Goal: Task Accomplishment & Management: Manage account settings

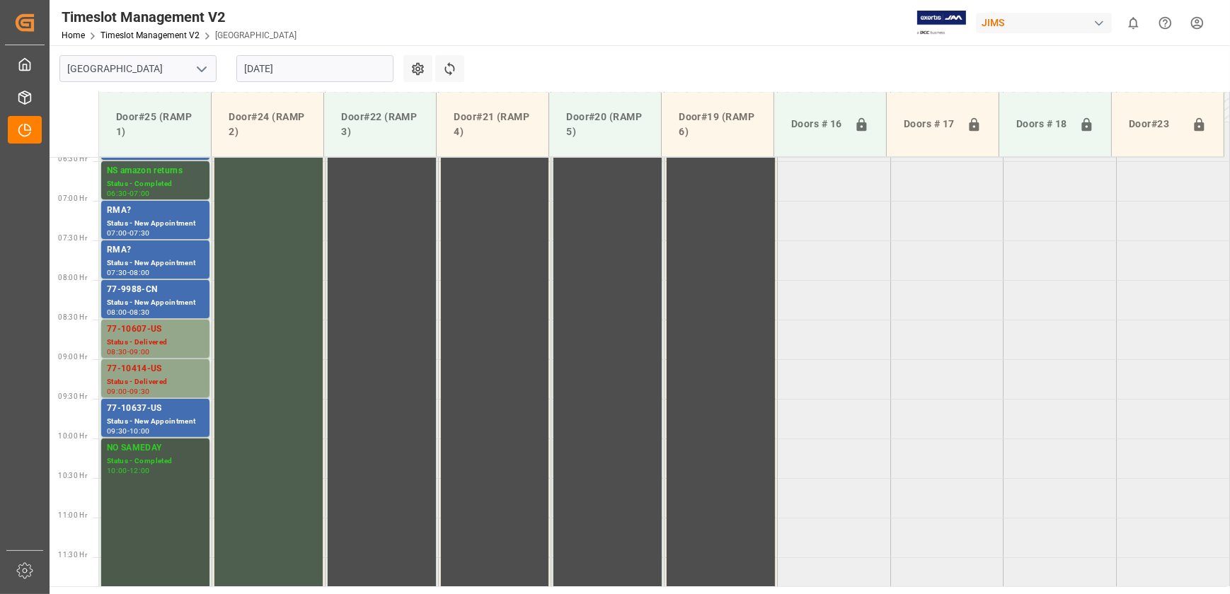
scroll to position [446, 0]
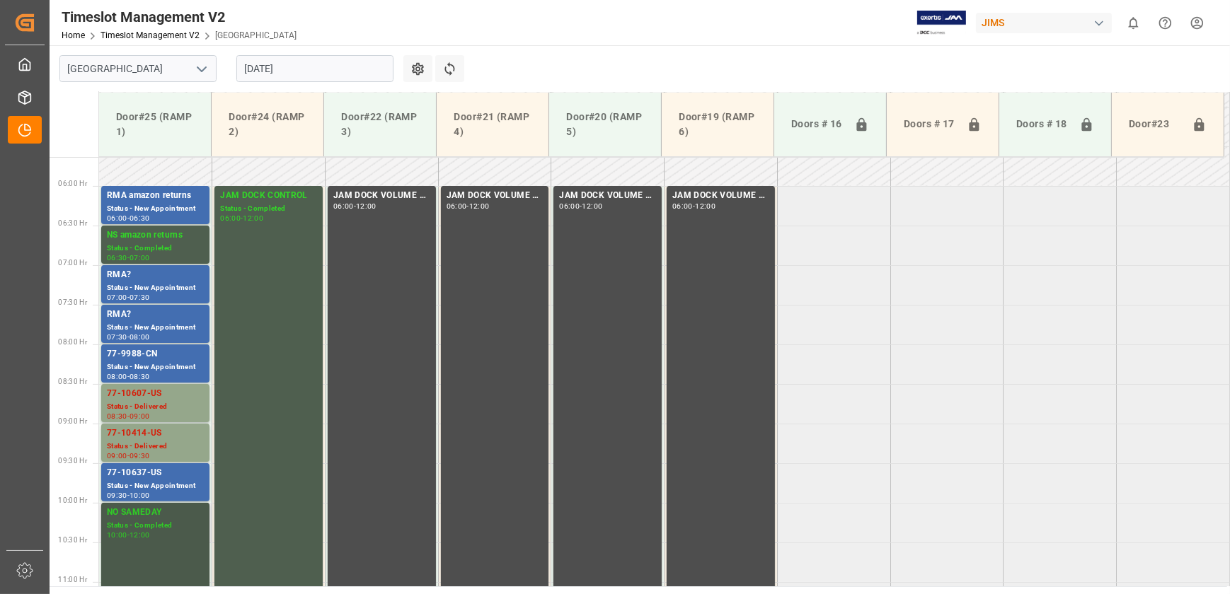
click at [159, 516] on div "NO SAMEDAY" at bounding box center [155, 513] width 97 height 14
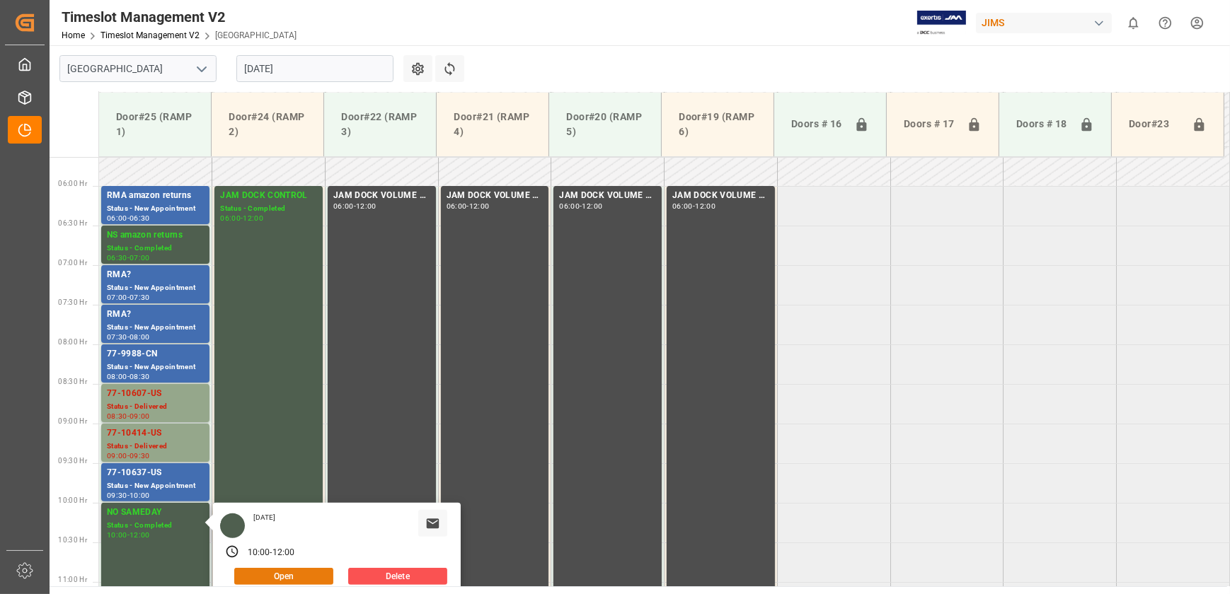
click at [281, 572] on button "Open" at bounding box center [283, 576] width 99 height 17
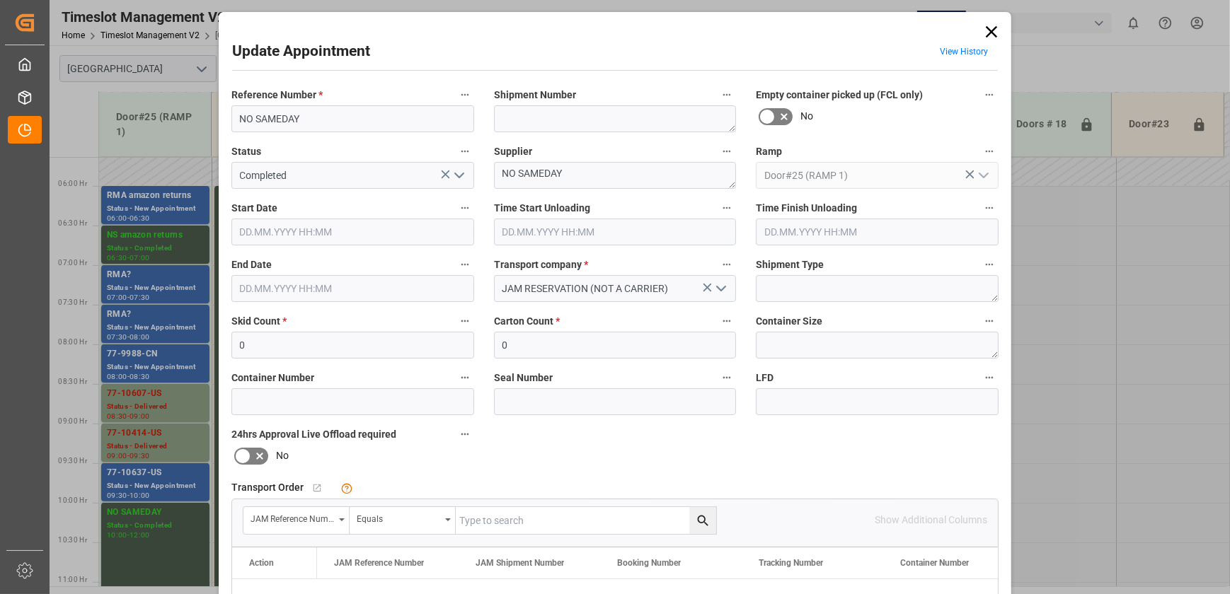
type input "[DATE] 10:00"
type input "[DATE] 12:00"
type input "[DATE] 12:21"
click at [332, 290] on input "[DATE] 12:00" at bounding box center [352, 288] width 243 height 27
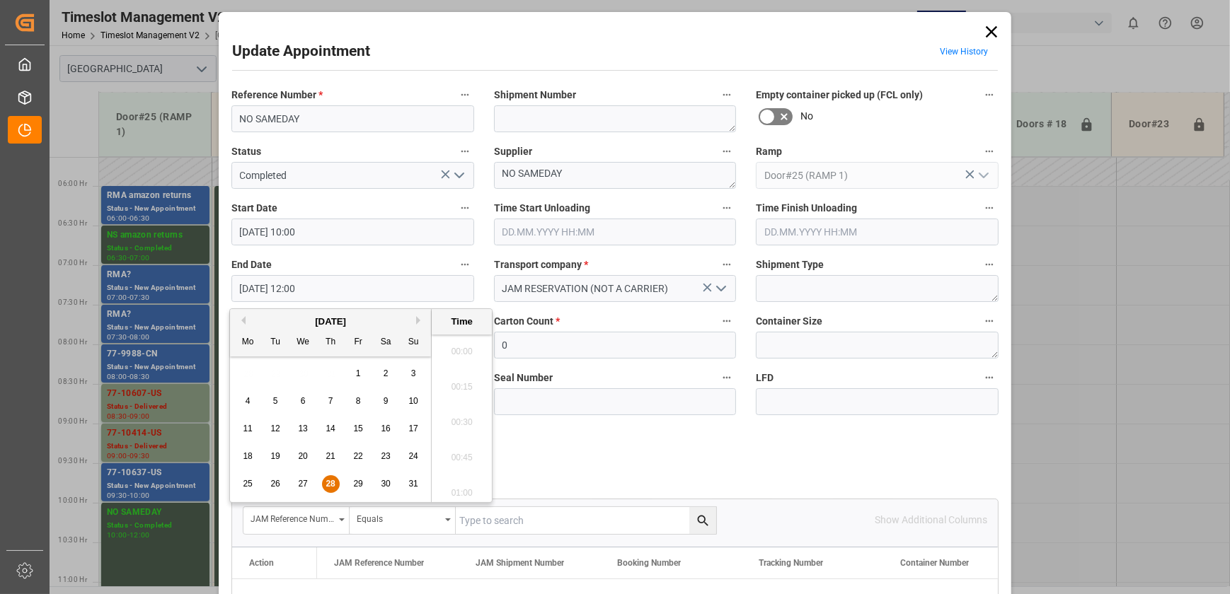
scroll to position [1631, 0]
click at [325, 482] on span "28" at bounding box center [329, 484] width 9 height 10
click at [458, 347] on li "11:30" at bounding box center [462, 347] width 60 height 35
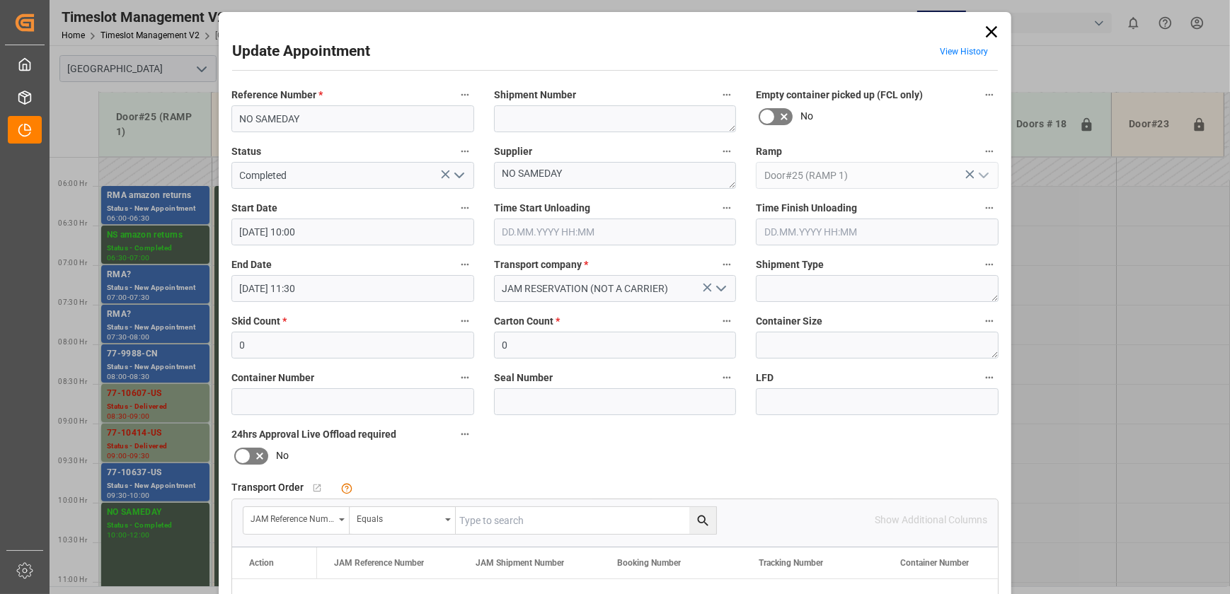
click at [342, 287] on input "[DATE] 11:30" at bounding box center [352, 288] width 243 height 27
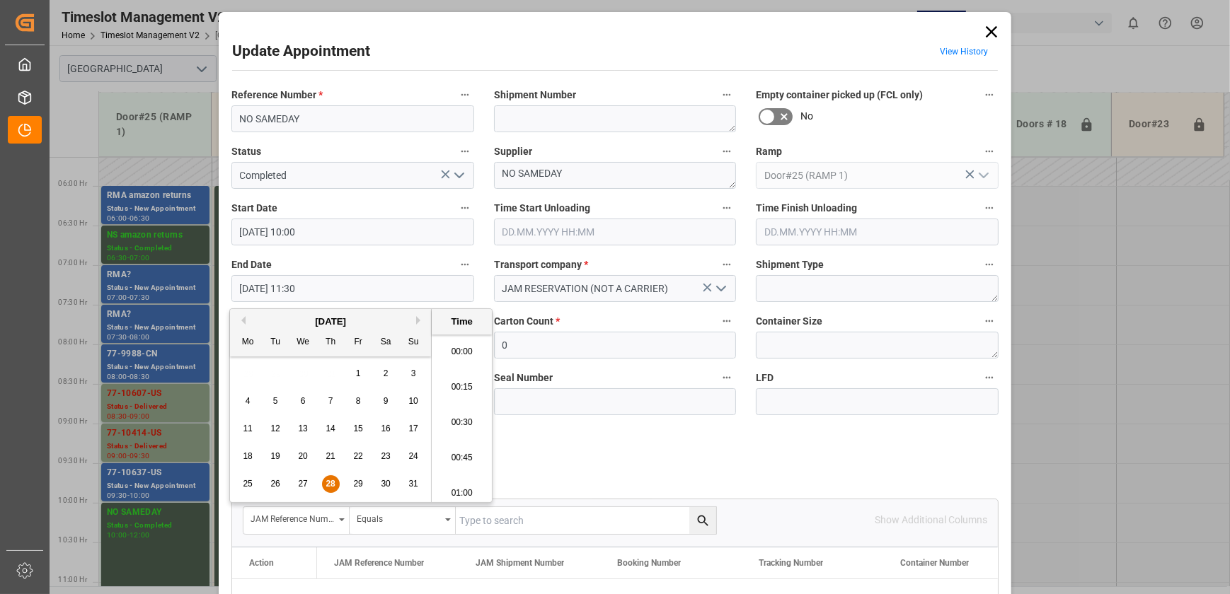
scroll to position [1561, 0]
click at [559, 436] on div "Reference Number * NO SAMEDAY Shipment Number Empty container picked up (FCL on…" at bounding box center [614, 437] width 787 height 712
click at [316, 290] on input "[DATE] 11:30" at bounding box center [352, 288] width 243 height 27
click at [324, 490] on div "28" at bounding box center [331, 484] width 18 height 17
click at [324, 485] on div "28" at bounding box center [331, 484] width 18 height 17
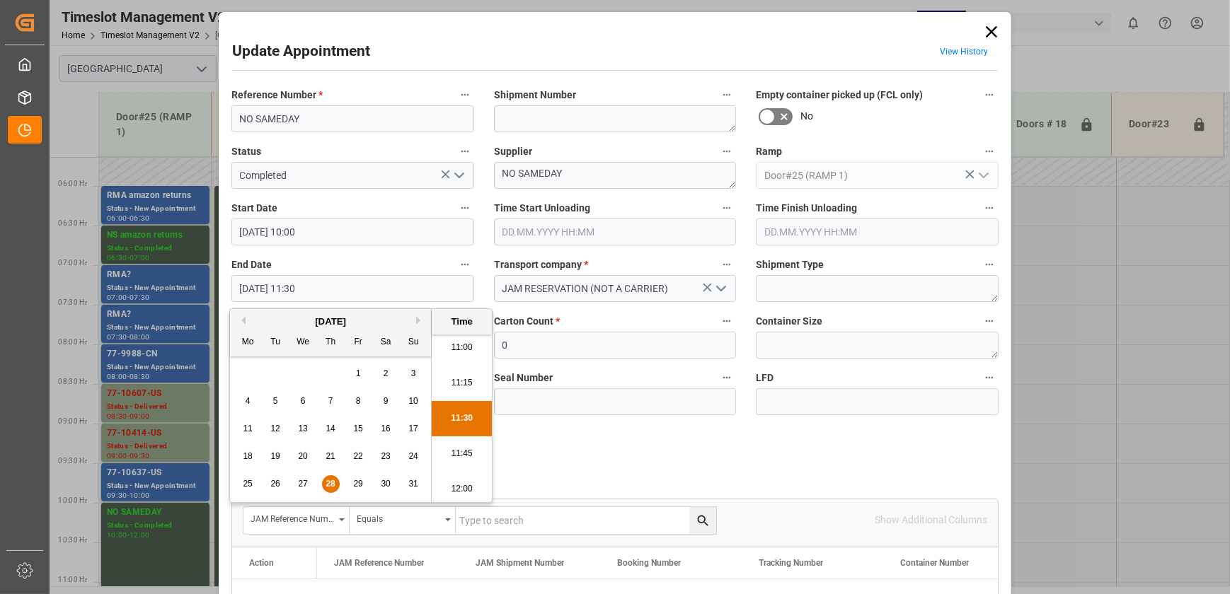
click at [340, 481] on div "25 26 27 28 29 30 31" at bounding box center [330, 484] width 193 height 28
click at [336, 482] on div "28" at bounding box center [331, 484] width 18 height 17
click at [451, 408] on li "10:30" at bounding box center [462, 405] width 60 height 35
type input "[DATE] 10:30"
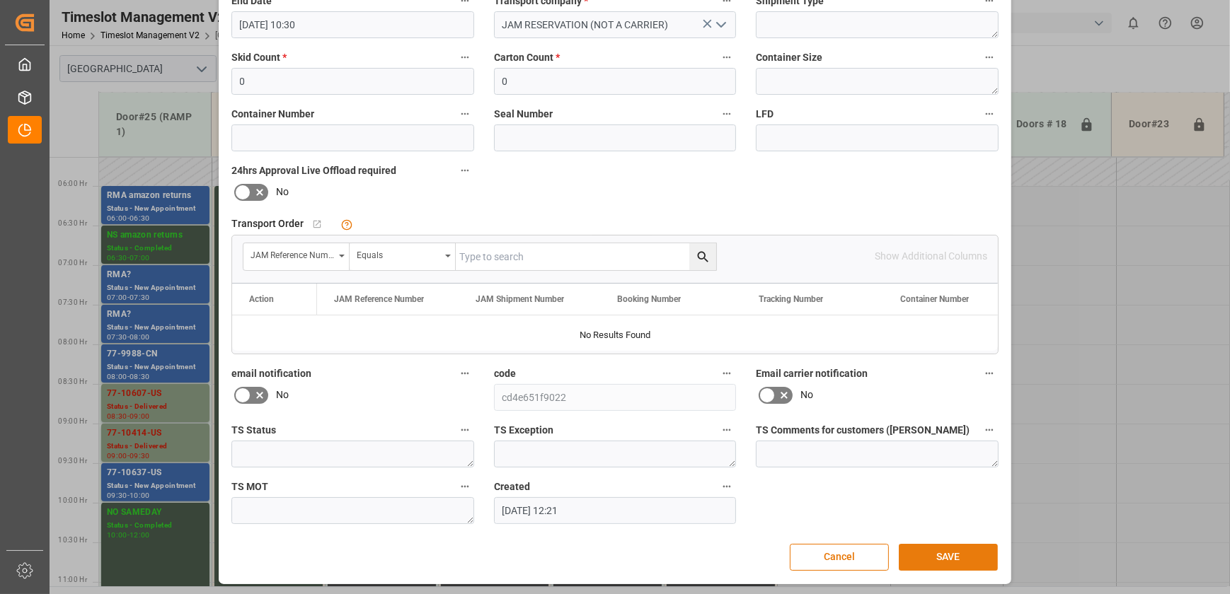
scroll to position [265, 0]
click at [925, 553] on button "SAVE" at bounding box center [947, 556] width 99 height 27
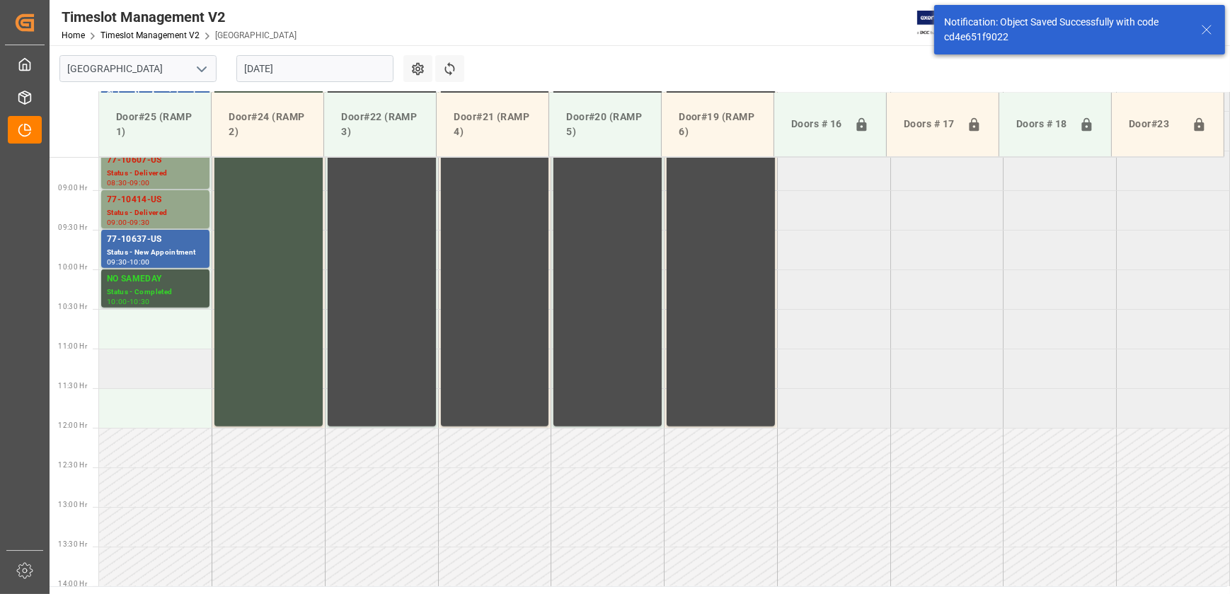
scroll to position [719, 0]
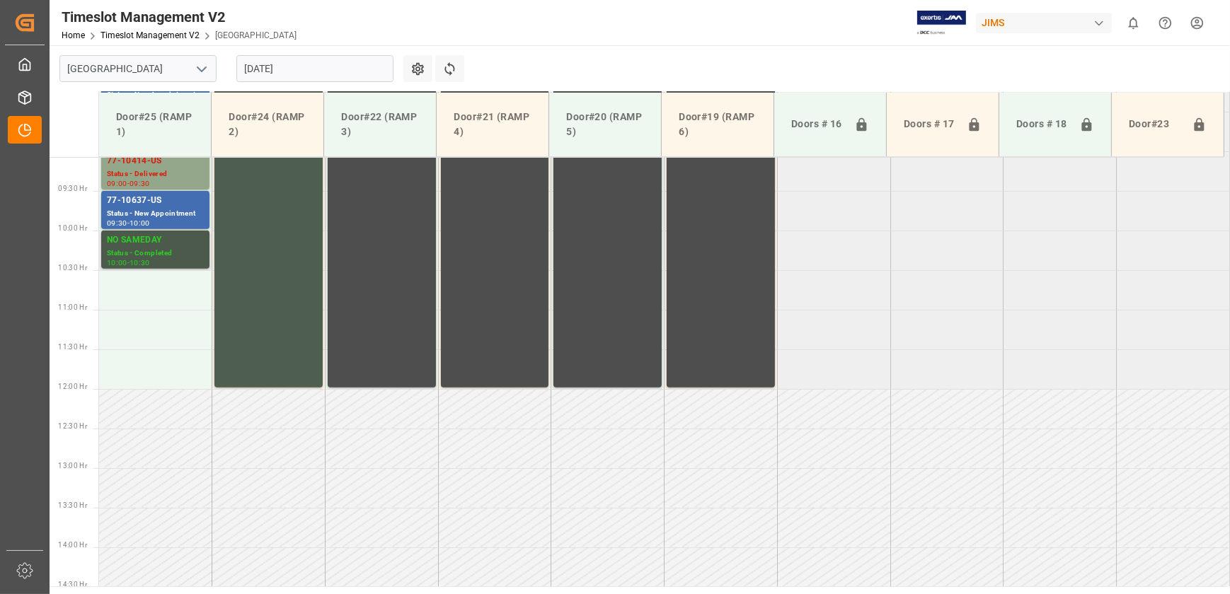
click at [165, 255] on div "Status - Completed" at bounding box center [155, 254] width 97 height 12
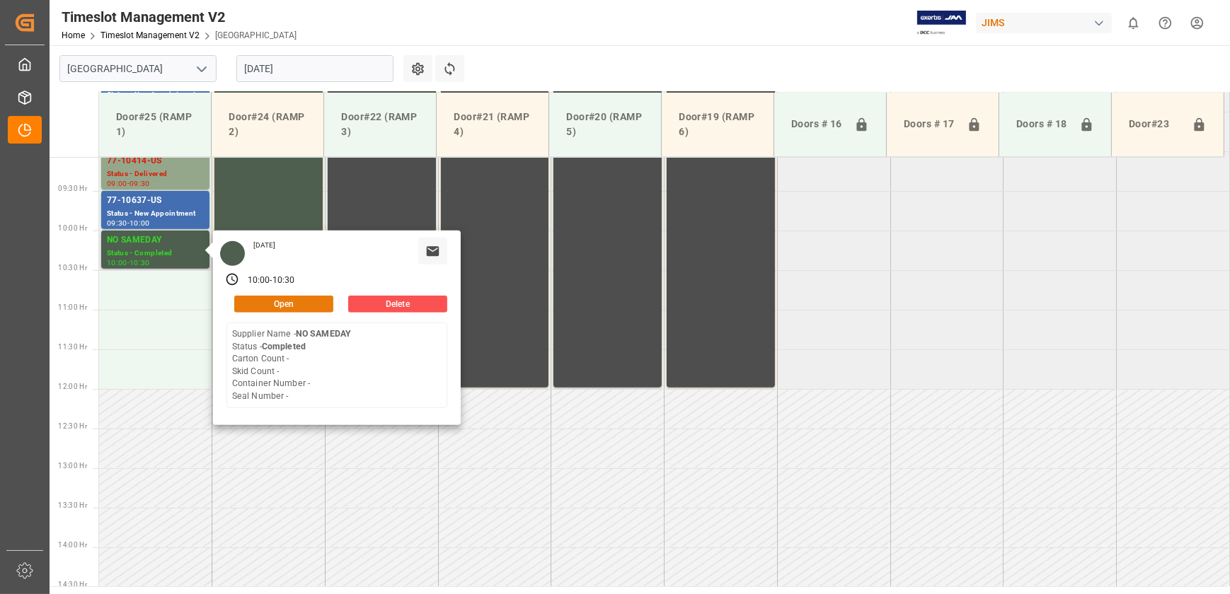
click at [274, 303] on button "Open" at bounding box center [283, 304] width 99 height 17
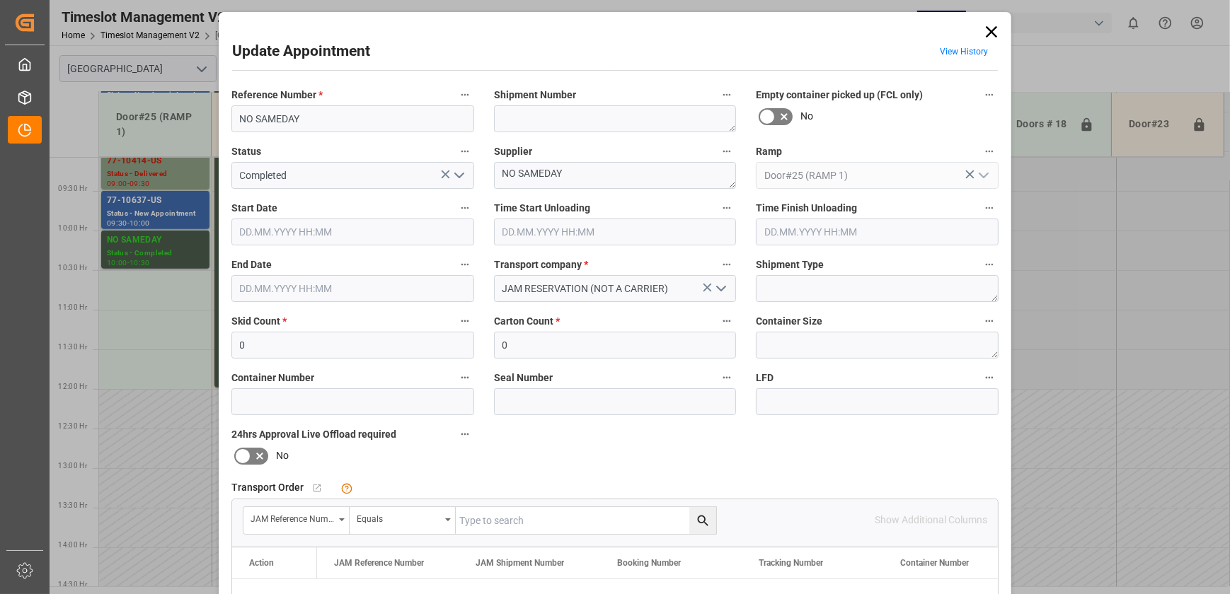
type input "[DATE] 10:00"
type input "[DATE] 10:30"
type input "[DATE] 12:21"
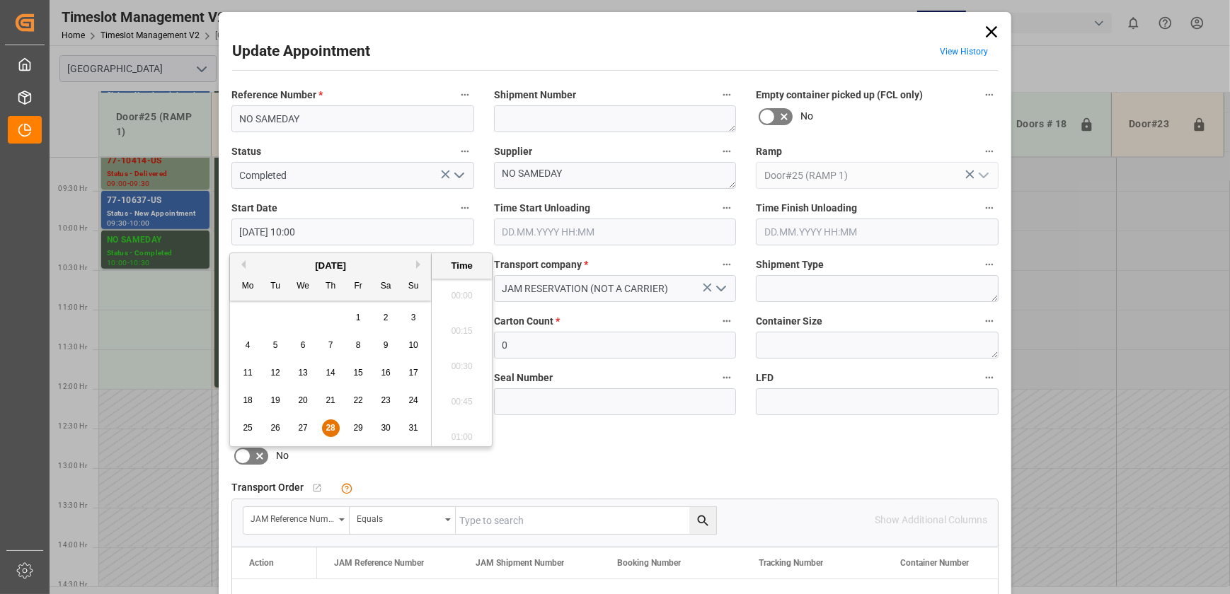
click at [375, 226] on input "[DATE] 10:00" at bounding box center [352, 232] width 243 height 27
click at [335, 428] on span "28" at bounding box center [329, 428] width 9 height 10
click at [453, 424] on li "10:30" at bounding box center [462, 433] width 60 height 35
type input "[DATE] 10:30"
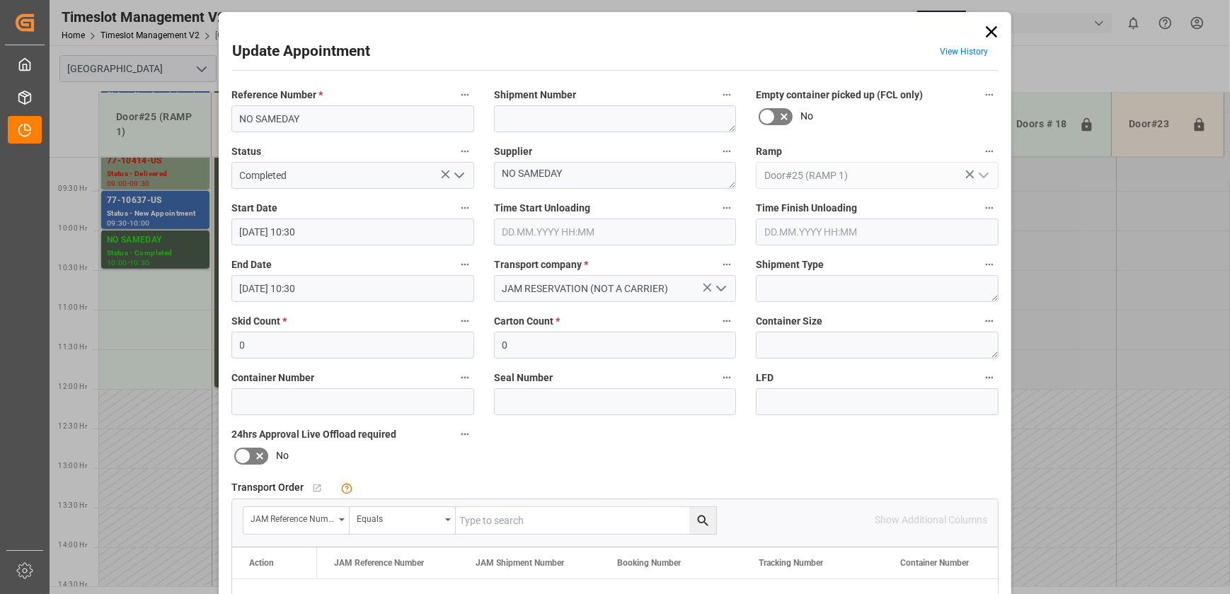
click at [349, 287] on input "[DATE] 10:30" at bounding box center [352, 288] width 243 height 27
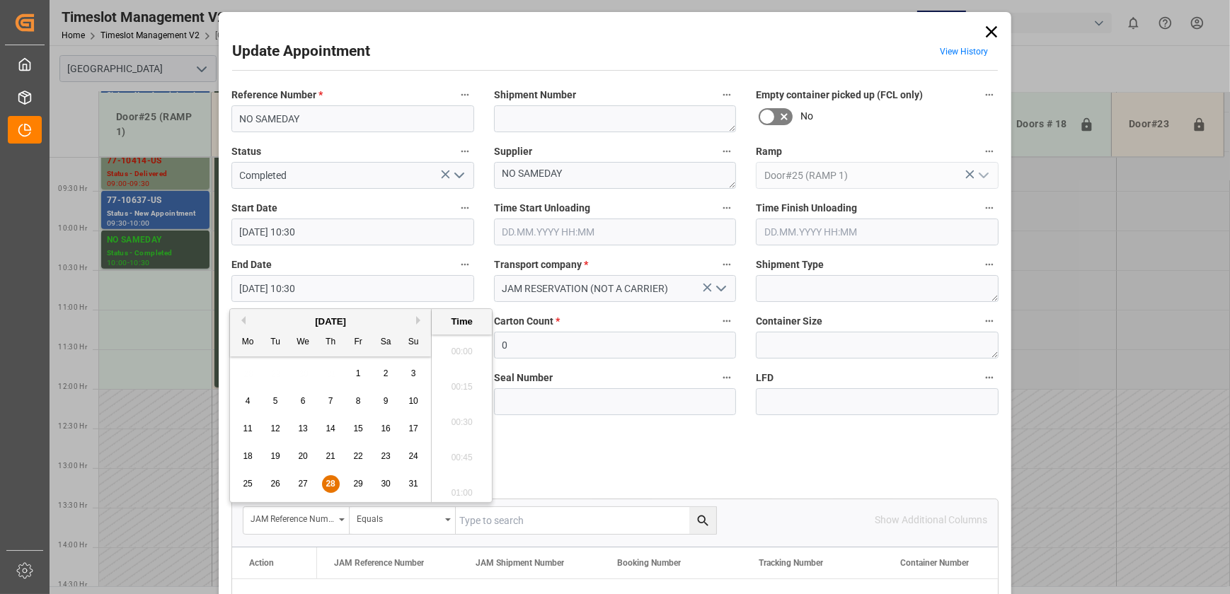
scroll to position [1419, 0]
click at [327, 485] on span "28" at bounding box center [329, 484] width 9 height 10
click at [453, 382] on li "12:00" at bounding box center [462, 373] width 60 height 35
type input "[DATE] 12:00"
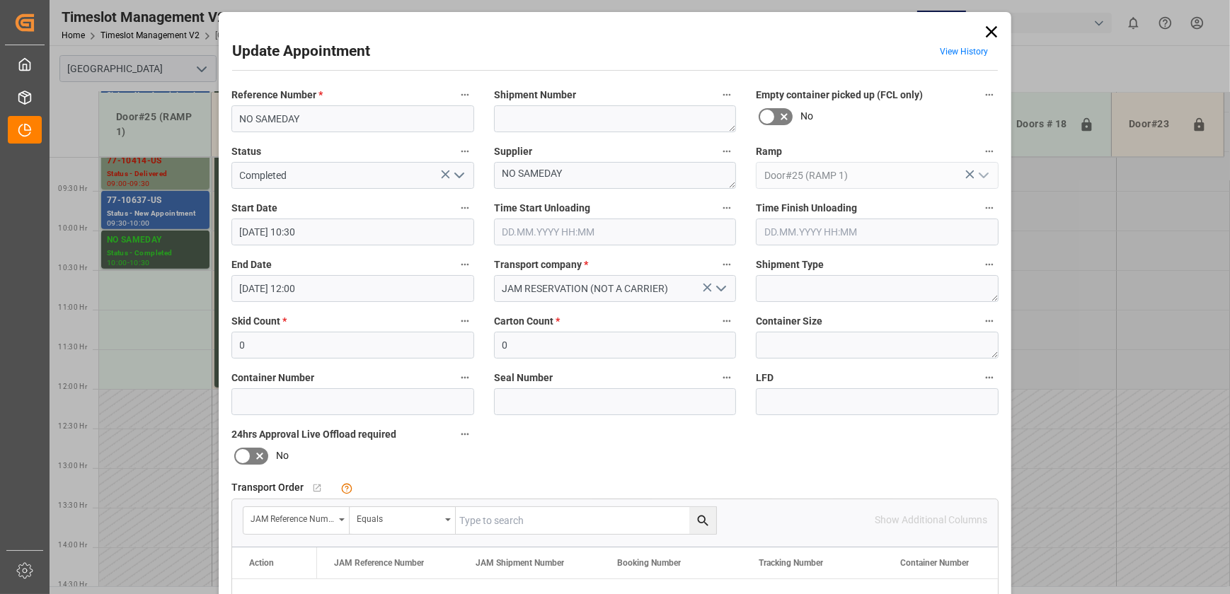
scroll to position [257, 0]
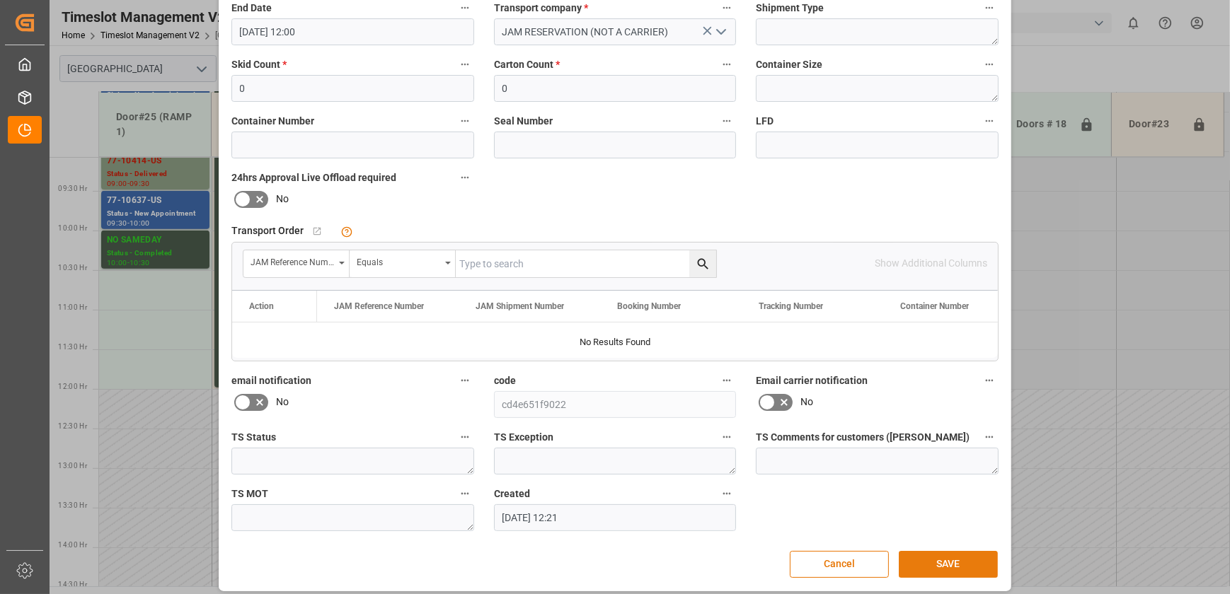
click at [927, 560] on button "SAVE" at bounding box center [947, 564] width 99 height 27
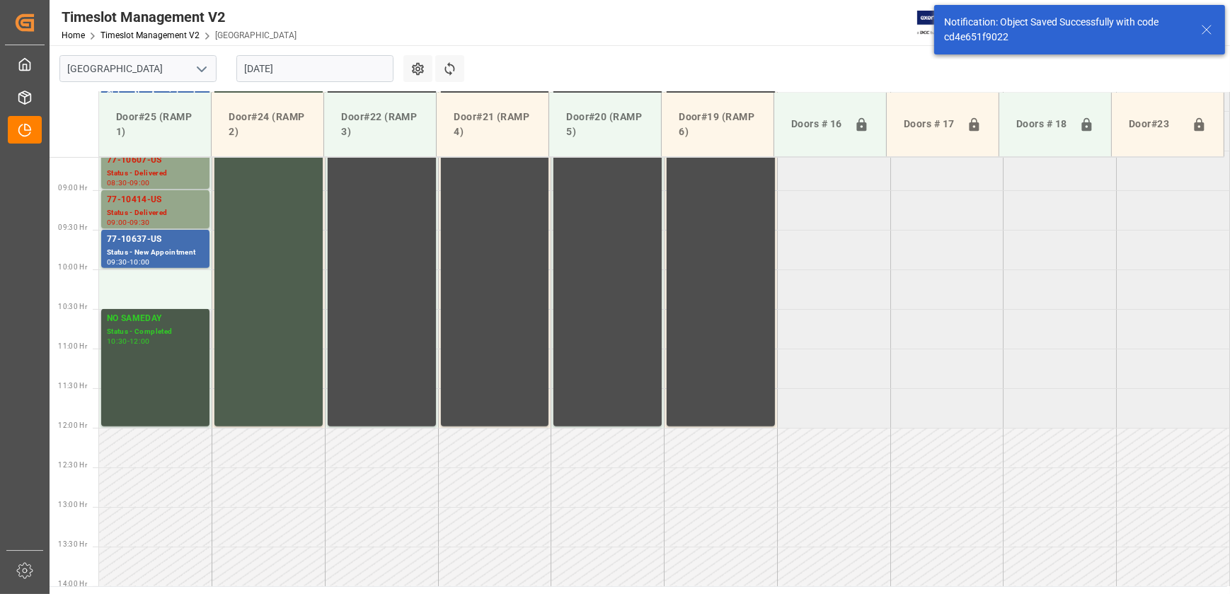
scroll to position [719, 0]
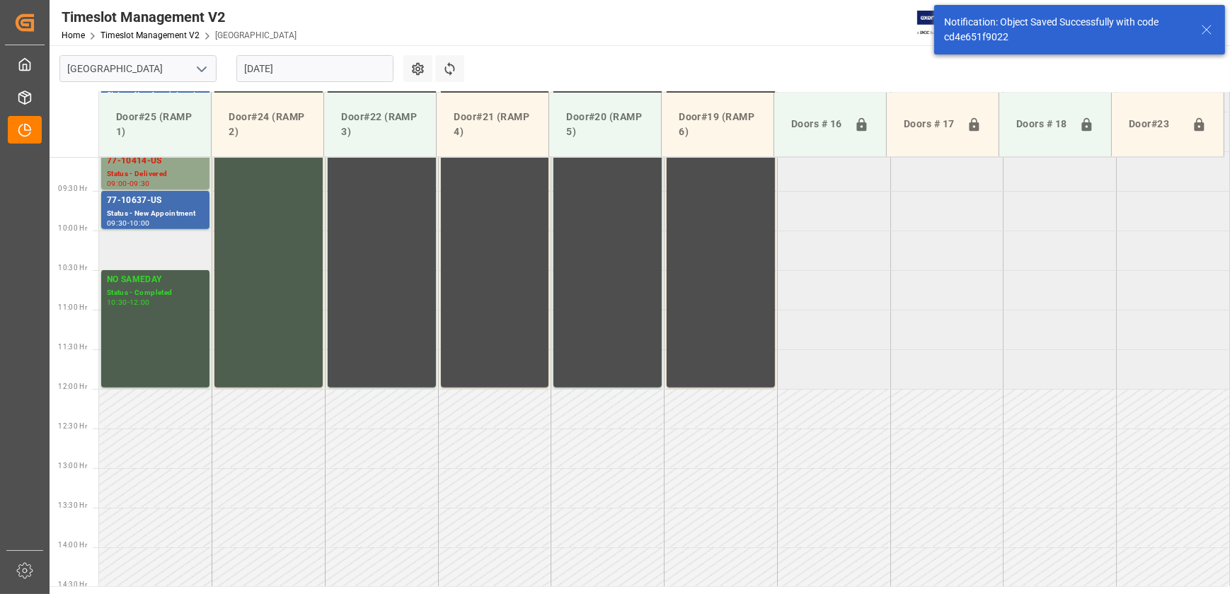
click at [178, 255] on td at bounding box center [155, 251] width 113 height 40
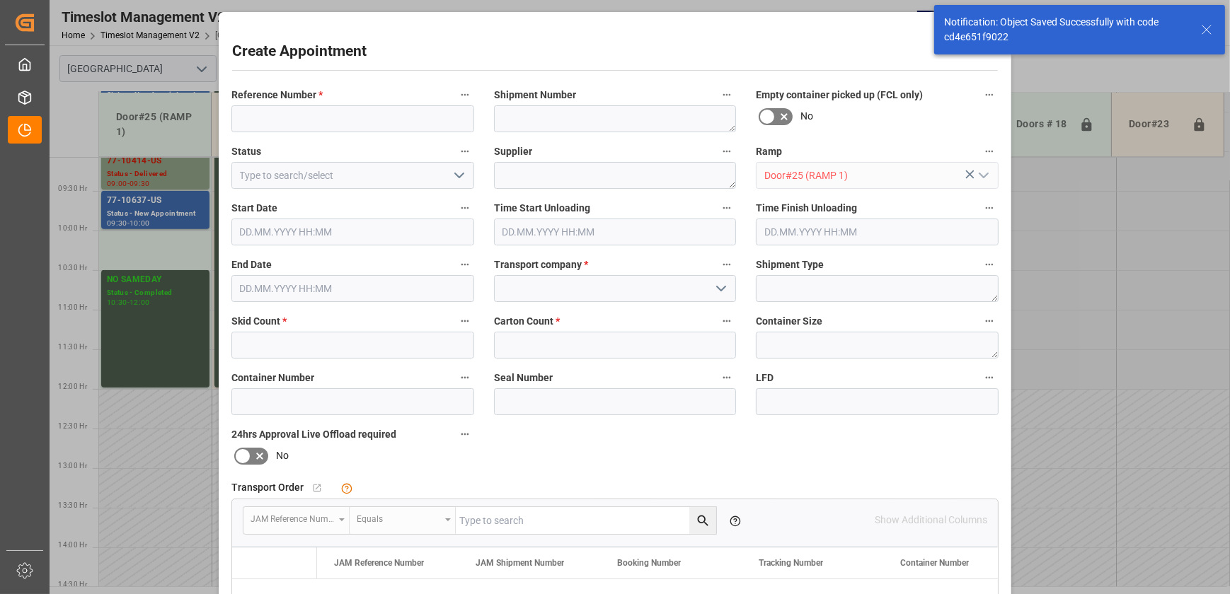
type input "[DATE] 10:00"
type input "[DATE] 10:30"
click at [304, 115] on input at bounding box center [352, 118] width 243 height 27
paste input "77-10646-US"
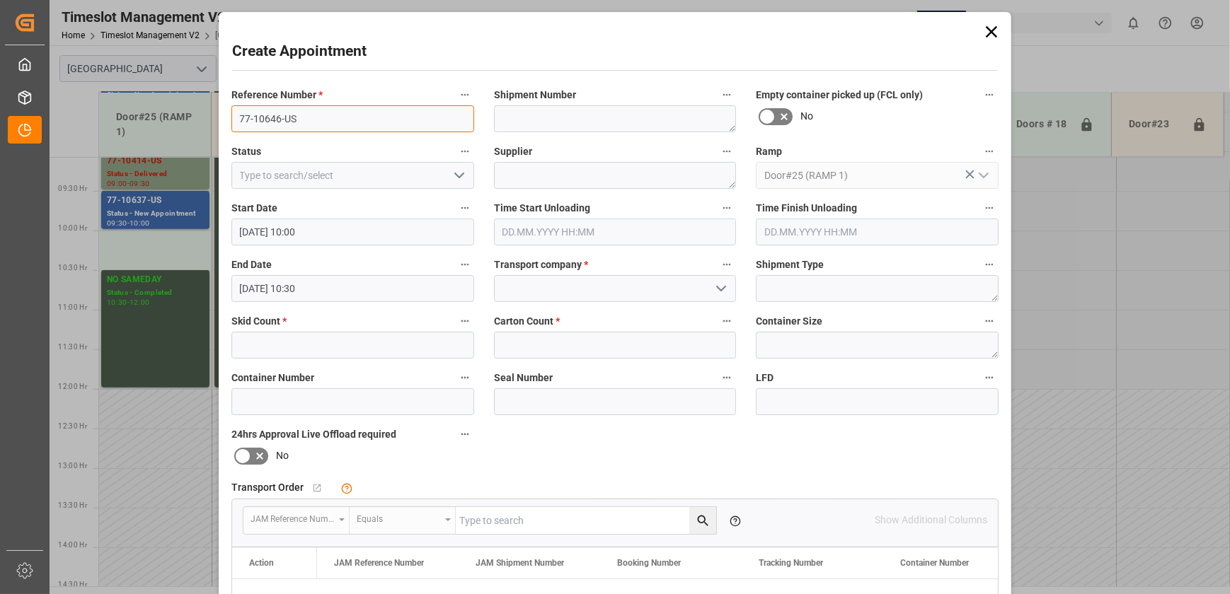
type input "77-10646-US"
click at [564, 293] on input at bounding box center [615, 288] width 243 height 27
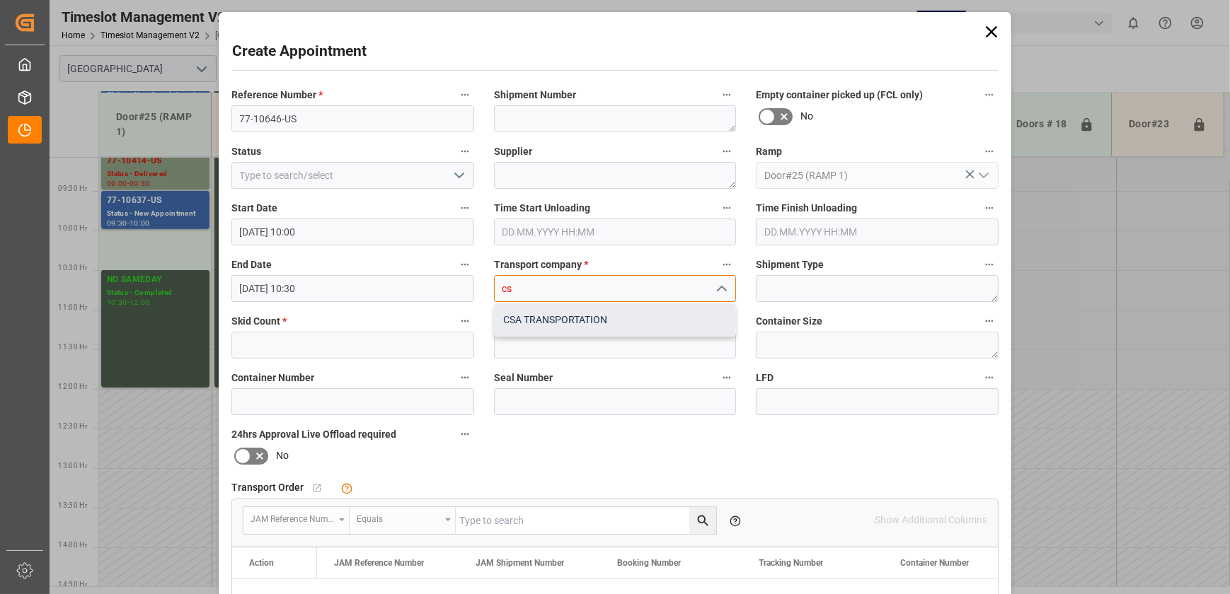
click at [567, 323] on div "CSA TRANSPORTATION" at bounding box center [615, 320] width 241 height 32
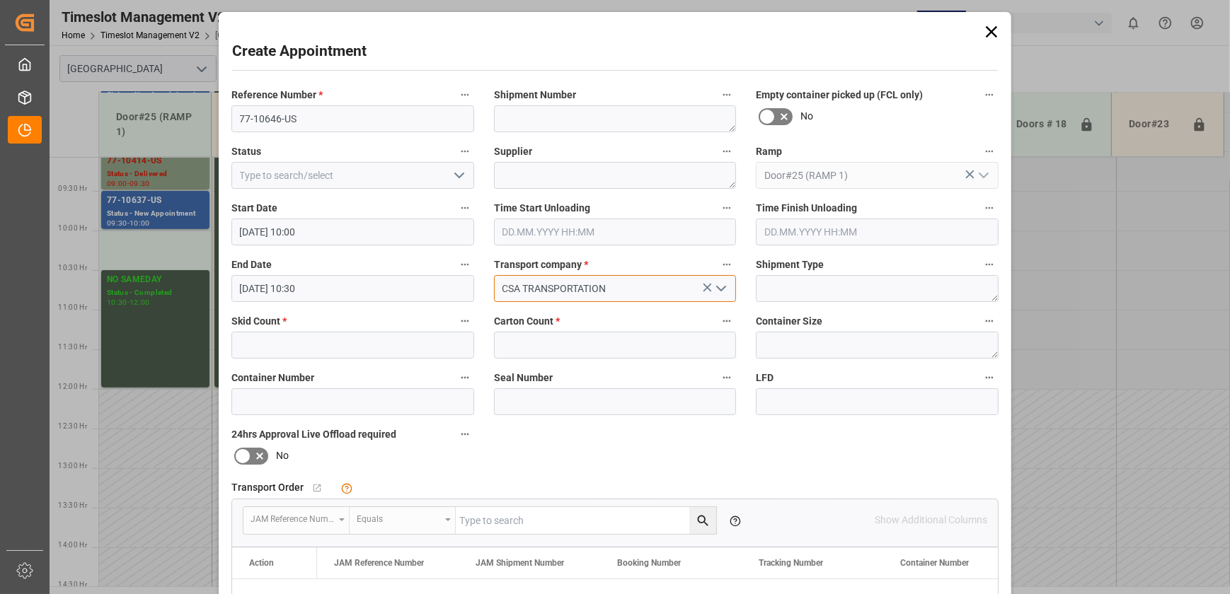
type input "CSA TRANSPORTATION"
click at [580, 346] on input "text" at bounding box center [615, 345] width 243 height 27
click at [353, 345] on input "text" at bounding box center [352, 345] width 243 height 27
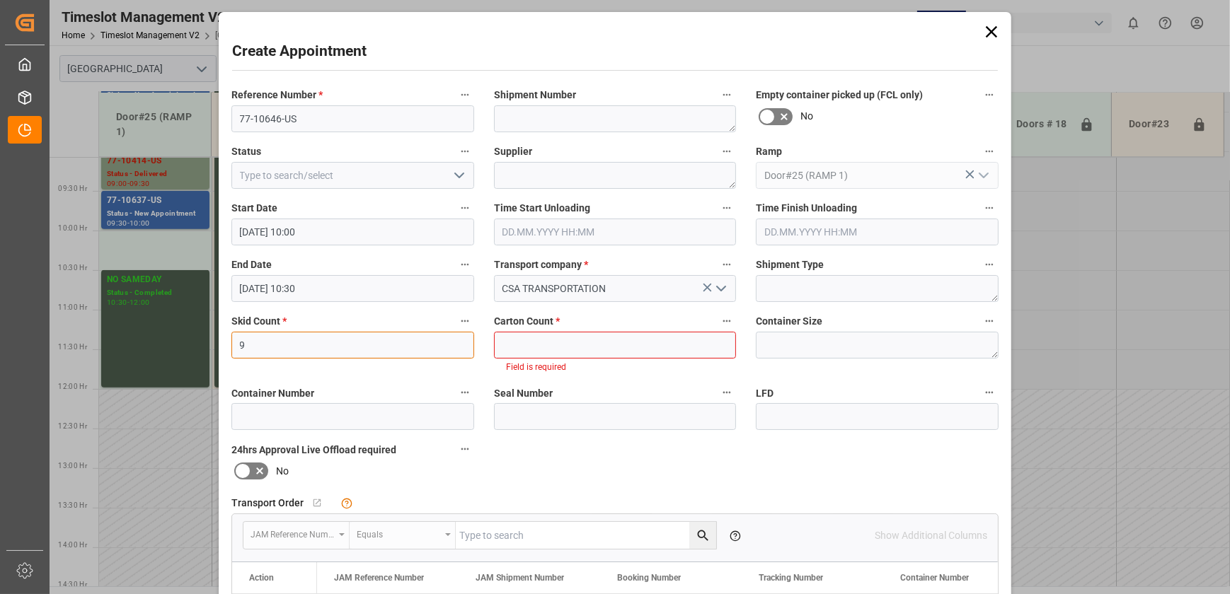
type input "9"
click at [570, 342] on input "text" at bounding box center [615, 345] width 243 height 27
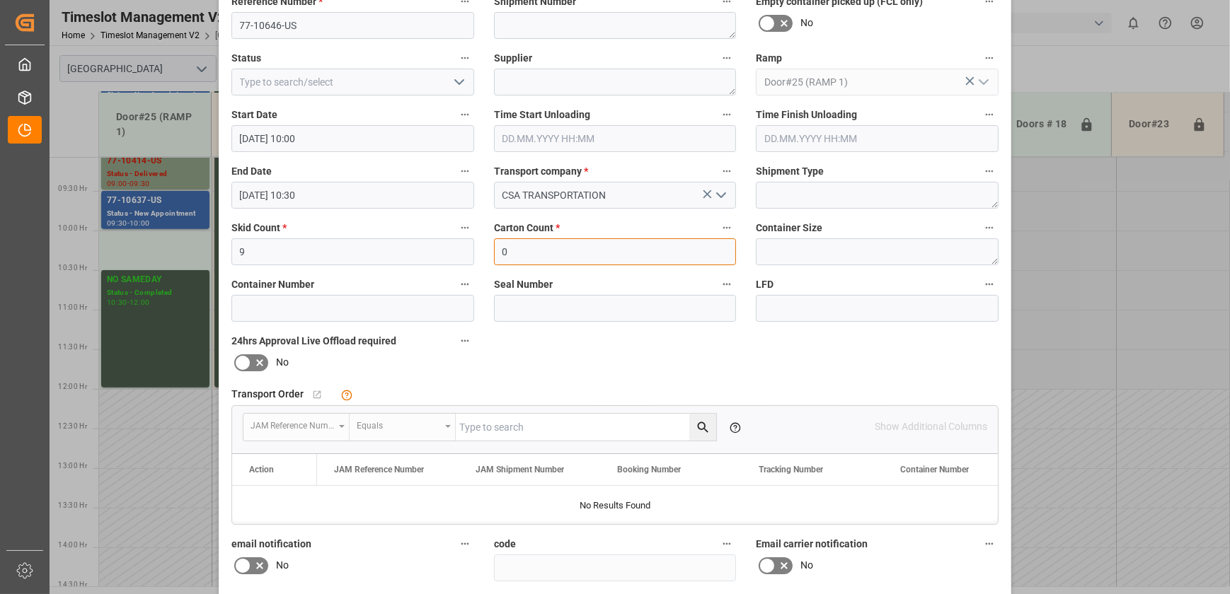
scroll to position [265, 0]
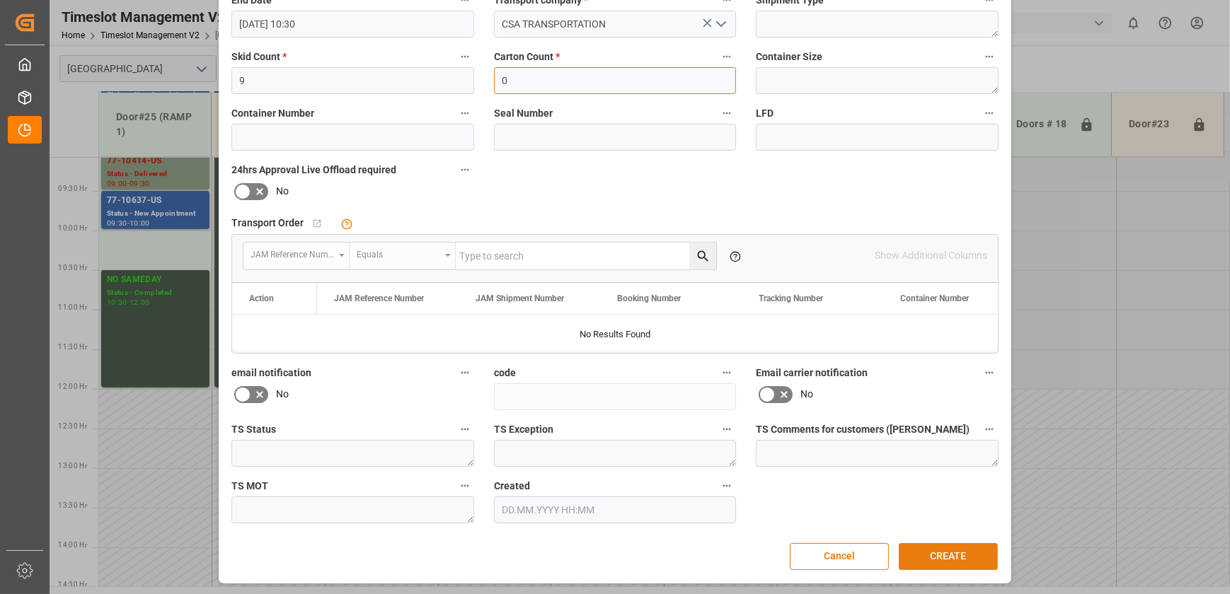
type input "0"
drag, startPoint x: 953, startPoint y: 555, endPoint x: 948, endPoint y: 546, distance: 9.8
click at [953, 553] on button "CREATE" at bounding box center [947, 556] width 99 height 27
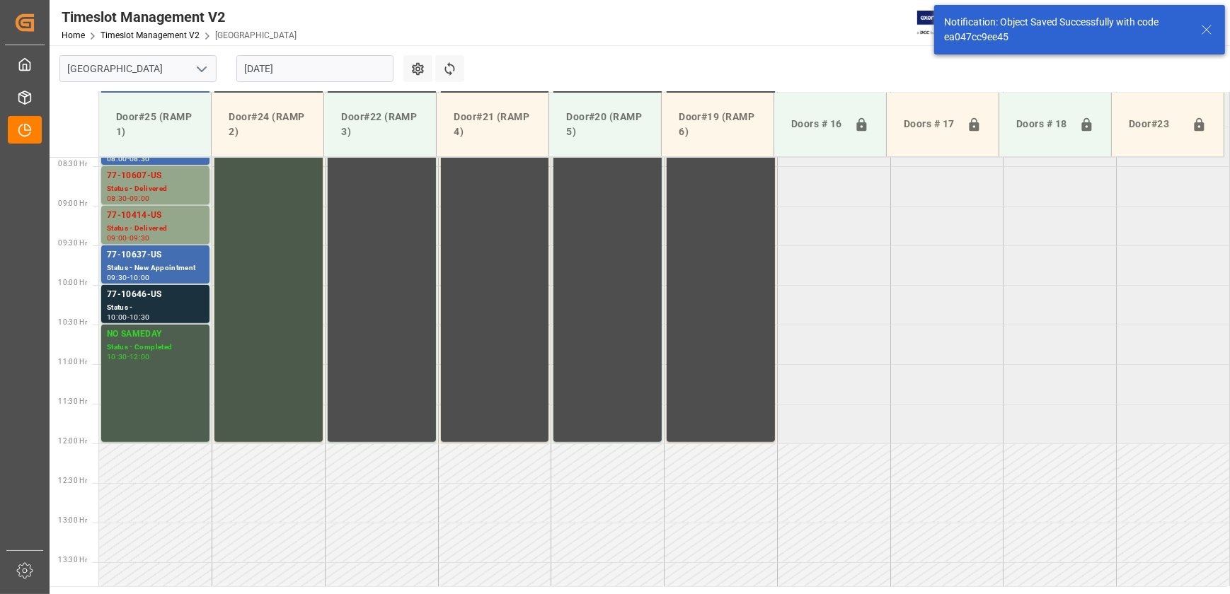
scroll to position [719, 0]
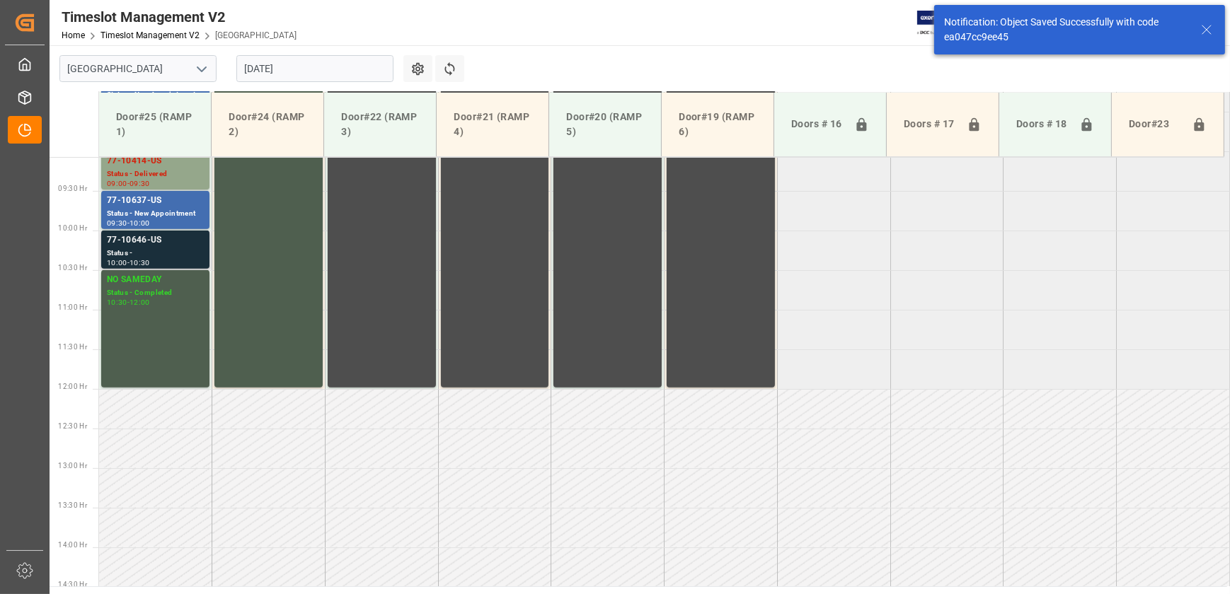
click at [167, 235] on div "77-10646-US" at bounding box center [155, 240] width 97 height 14
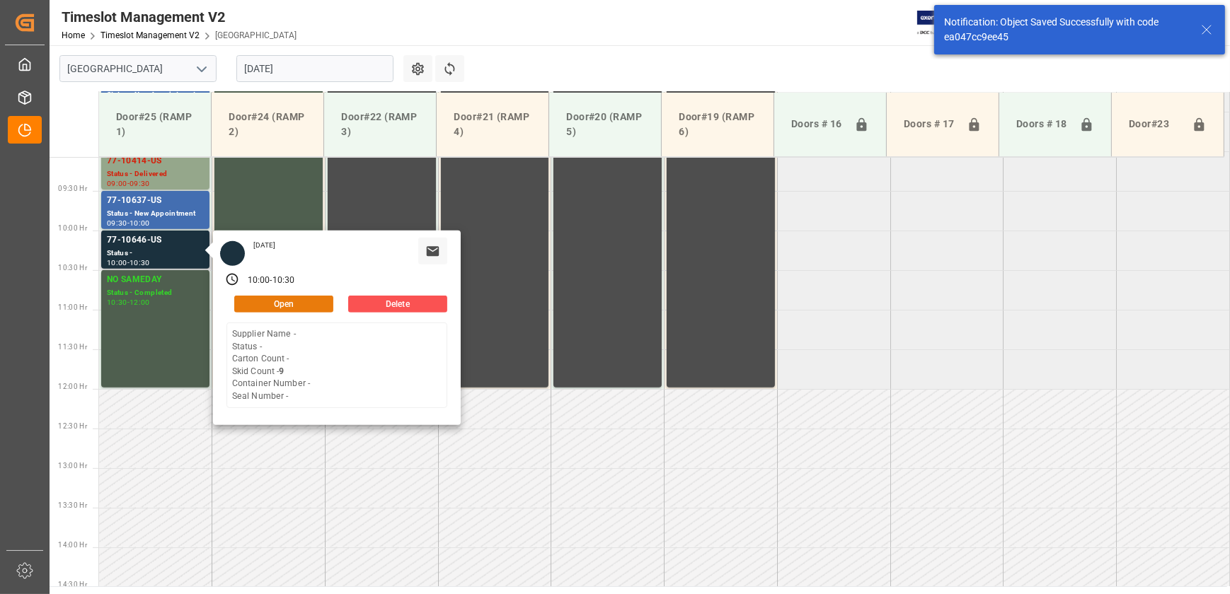
click at [272, 297] on button "Open" at bounding box center [283, 304] width 99 height 17
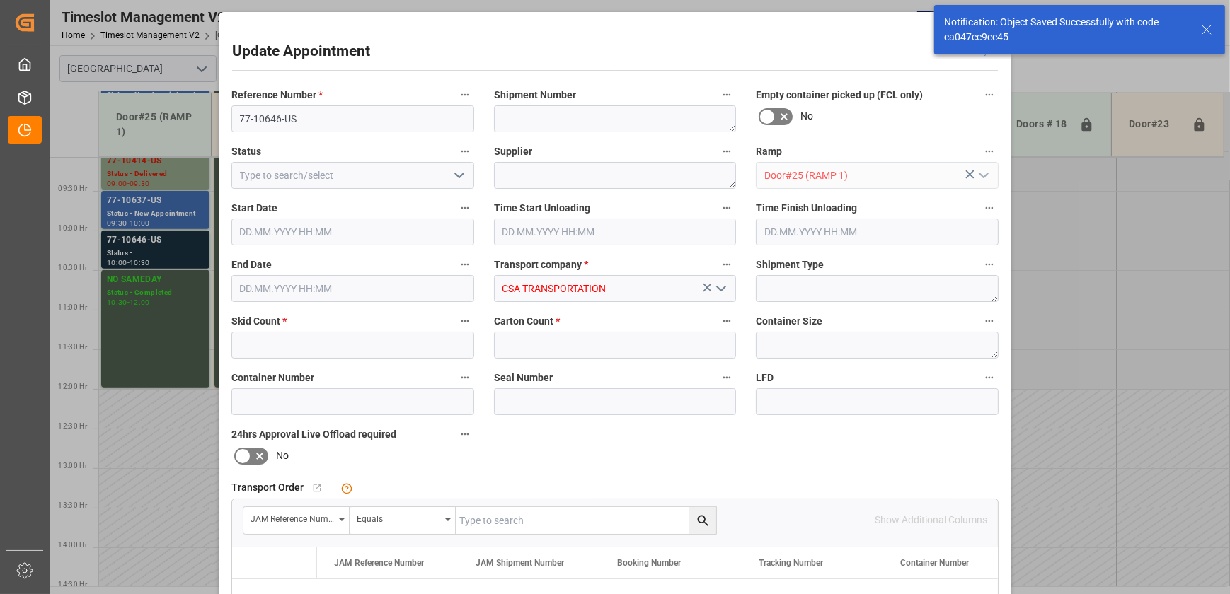
type input "9"
type input "0"
type input "[DATE] 10:00"
type input "[DATE] 10:30"
type input "[DATE] 13:51"
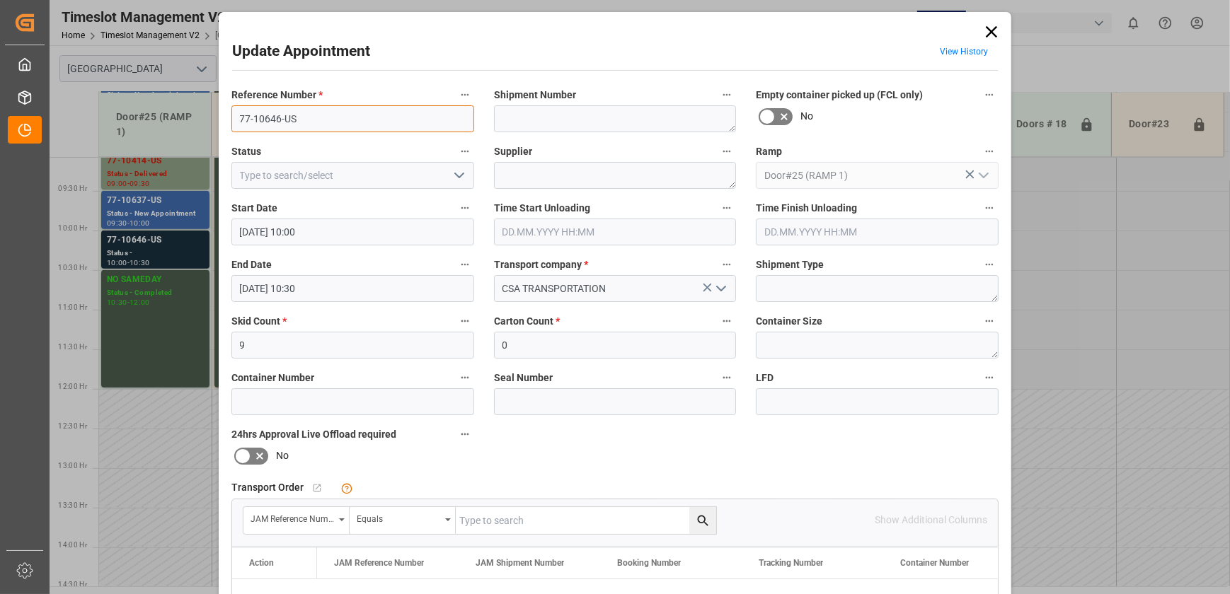
click at [382, 125] on input "77-10646-US" at bounding box center [352, 118] width 243 height 27
click at [535, 111] on textarea at bounding box center [615, 118] width 243 height 27
click at [396, 111] on input "77-10646-US" at bounding box center [352, 118] width 243 height 27
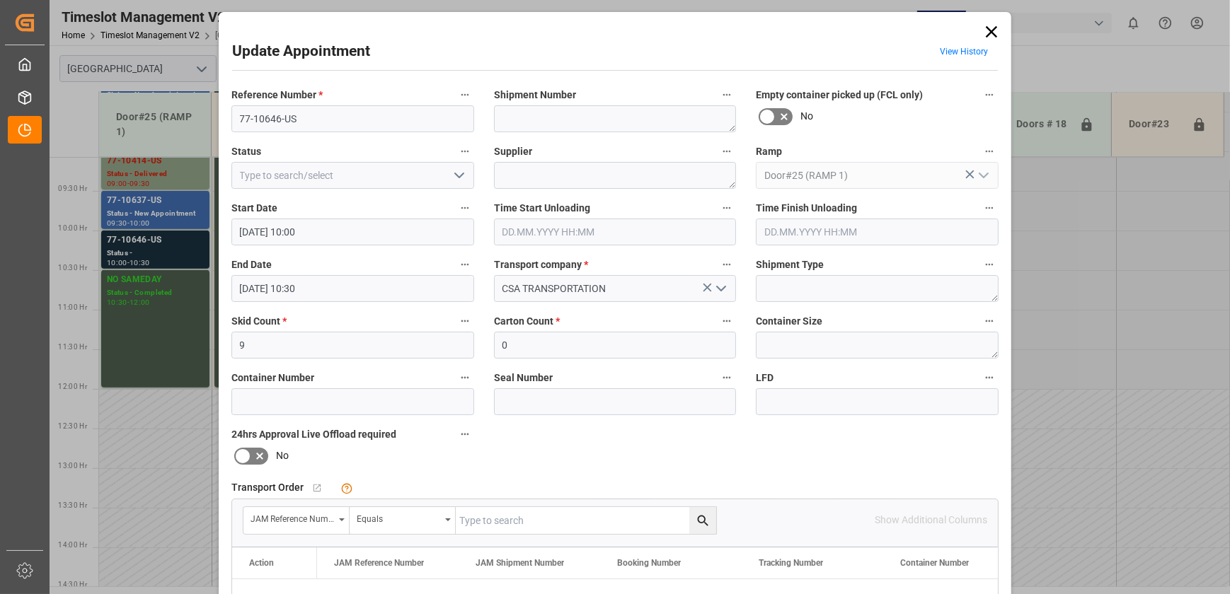
click at [550, 518] on input "text" at bounding box center [586, 520] width 260 height 27
paste input "77-10646-US"
type input "77-10646-US"
click at [707, 517] on icon "search button" at bounding box center [702, 521] width 15 height 15
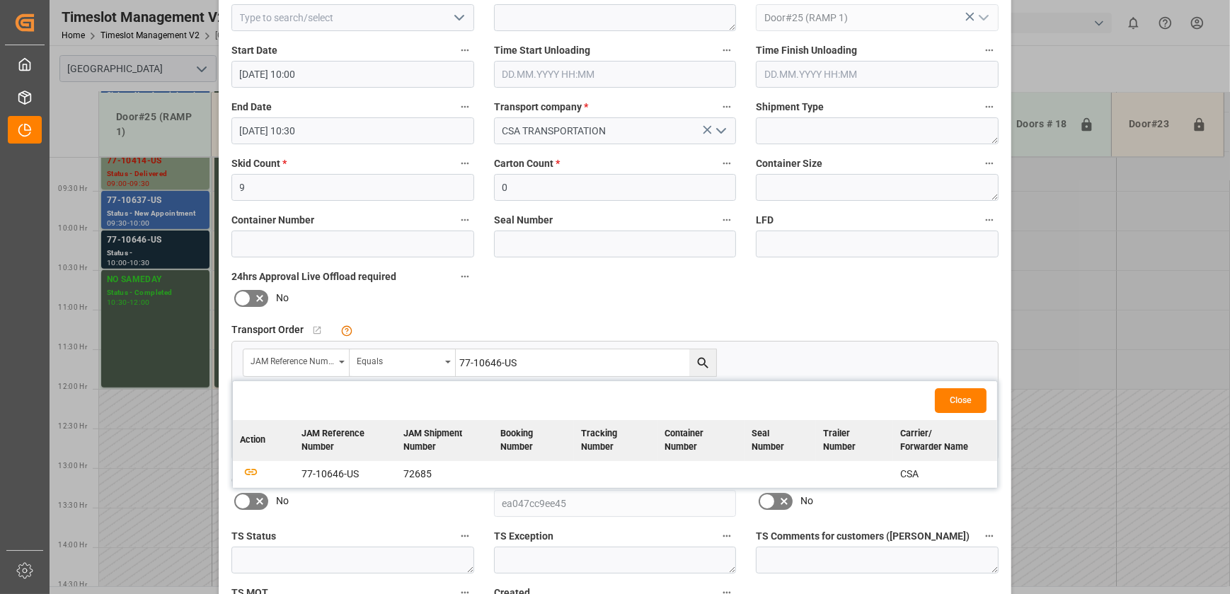
scroll to position [257, 0]
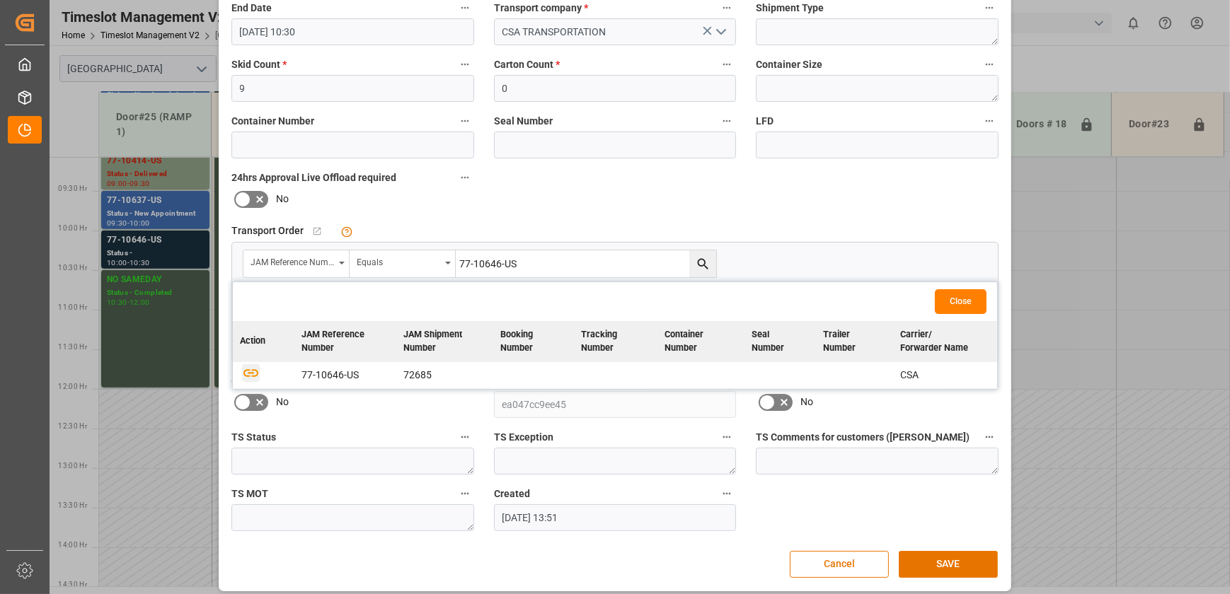
click at [243, 372] on icon "button" at bounding box center [250, 373] width 15 height 8
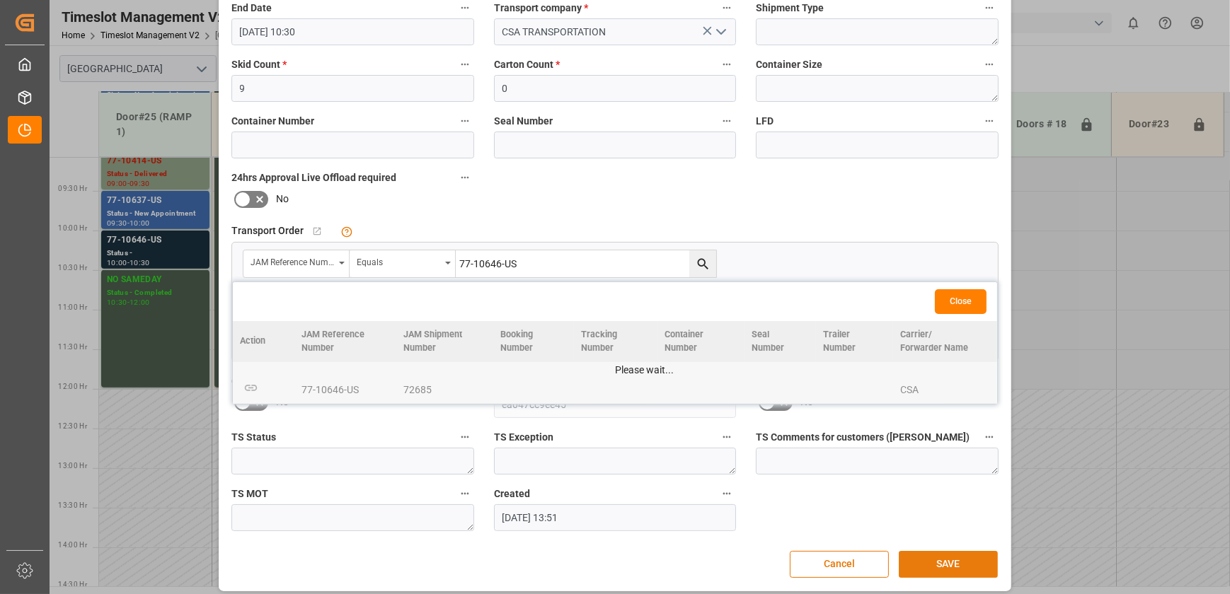
click at [928, 559] on button "SAVE" at bounding box center [947, 564] width 99 height 27
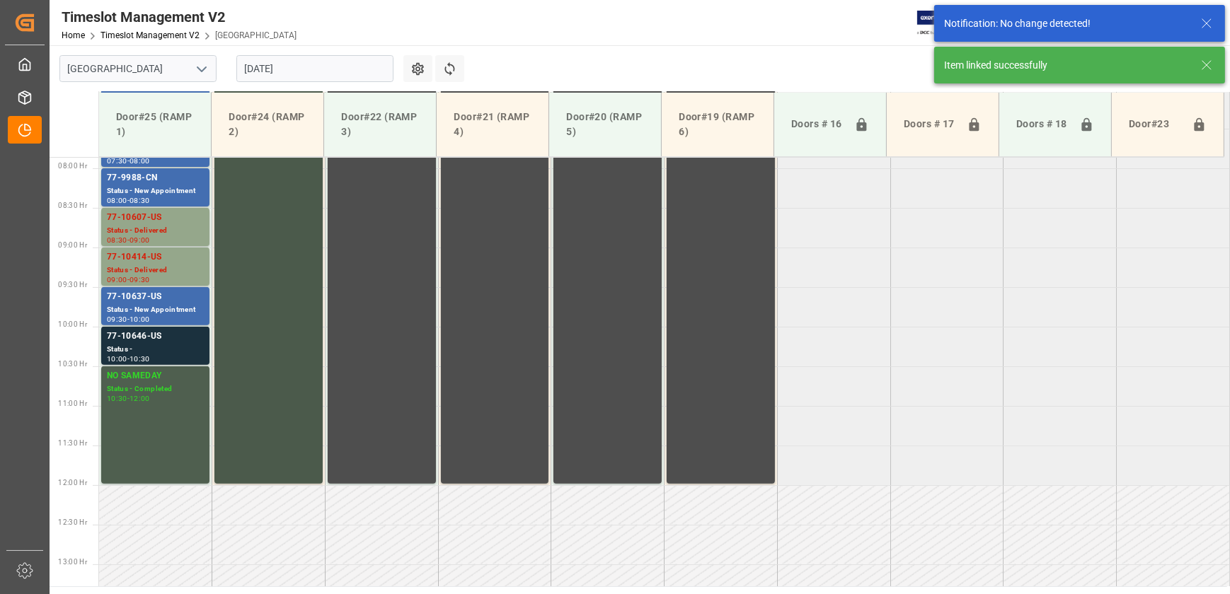
scroll to position [654, 0]
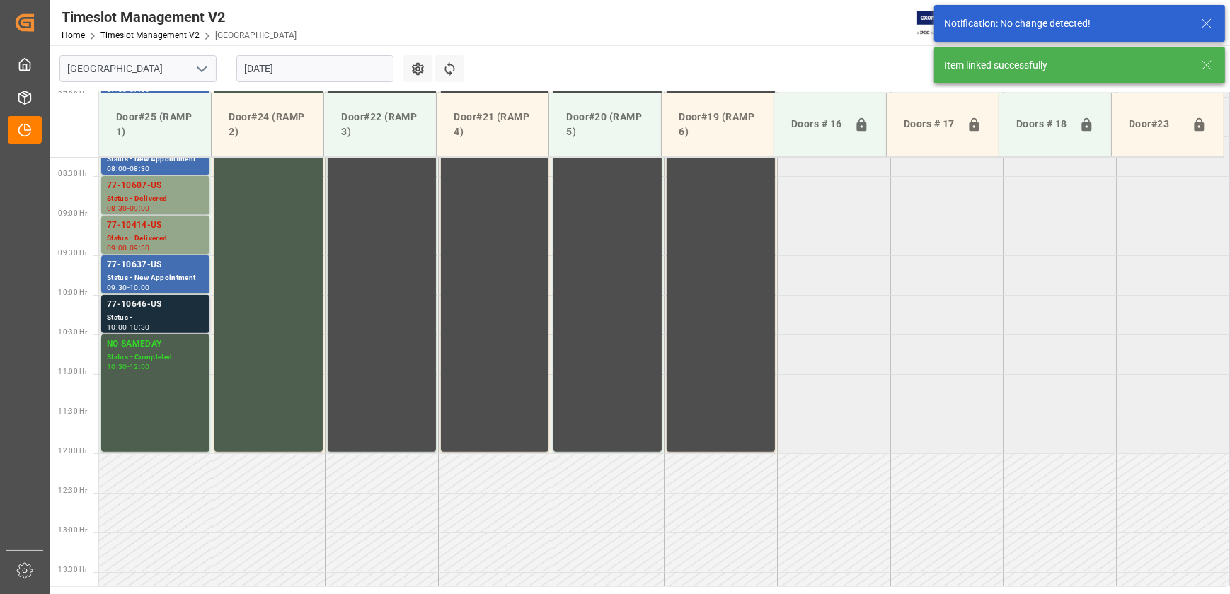
click at [180, 313] on div "Status -" at bounding box center [155, 318] width 97 height 12
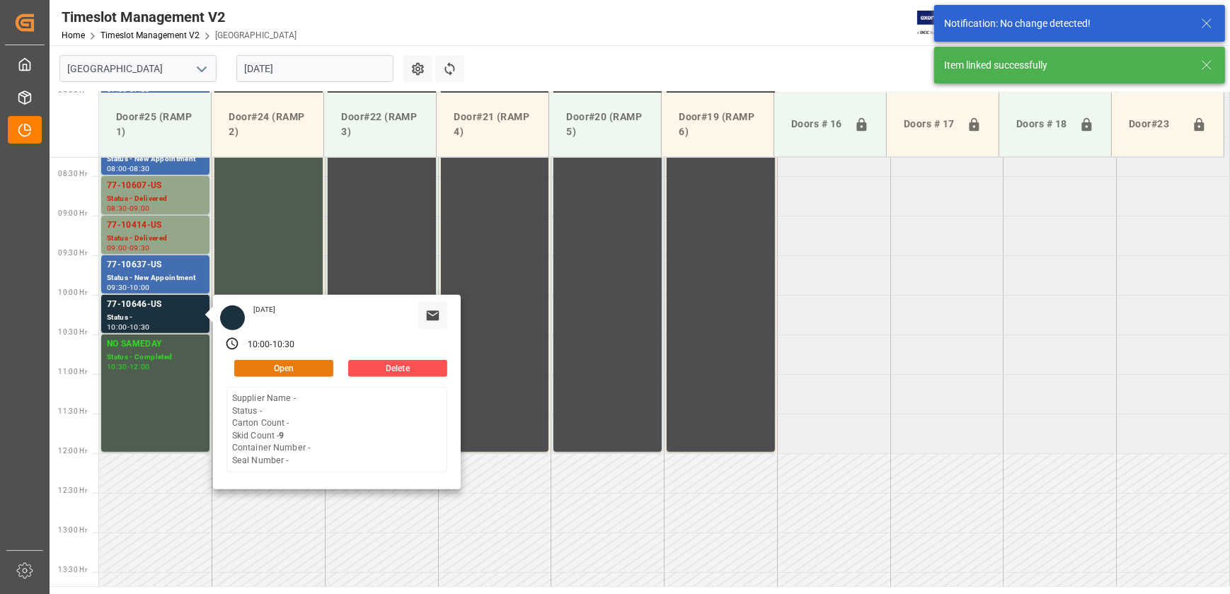
click at [287, 368] on button "Open" at bounding box center [283, 368] width 99 height 17
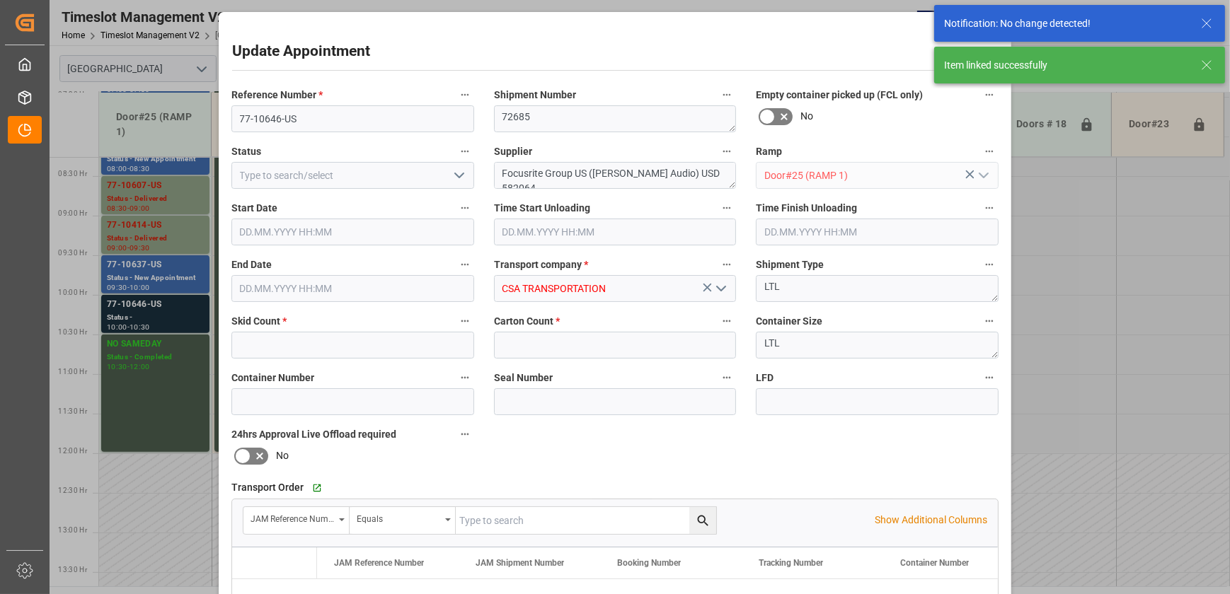
type input "9"
type input "0"
type input "[DATE] 10:00"
type input "[DATE] 10:30"
type input "[DATE] 13:51"
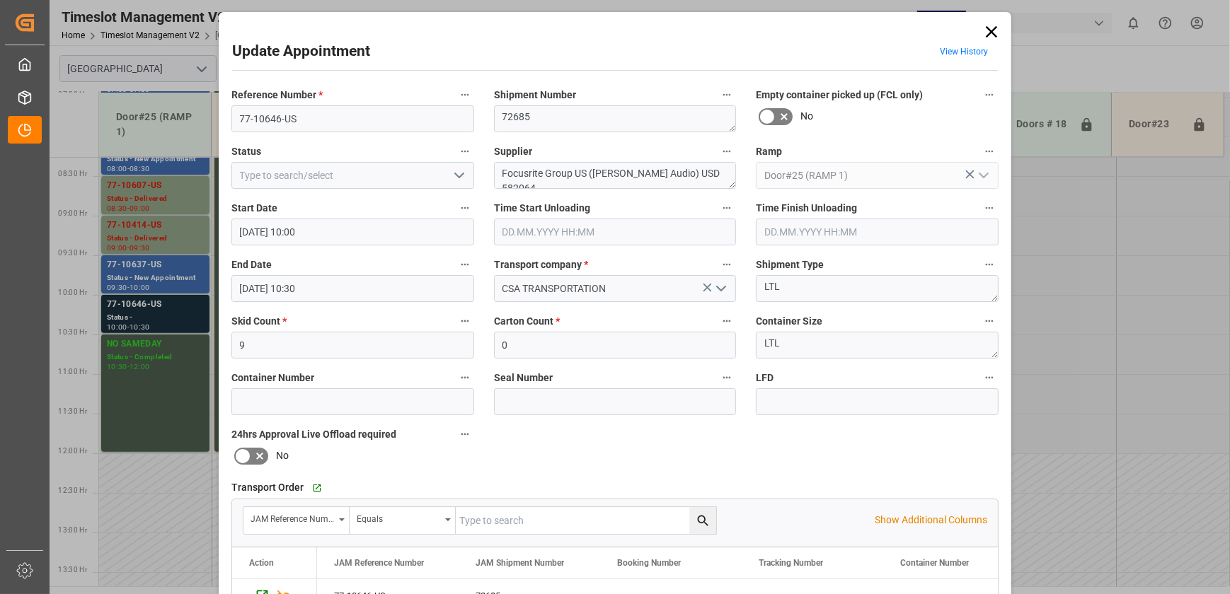
click at [456, 179] on icon "open menu" at bounding box center [459, 175] width 17 height 17
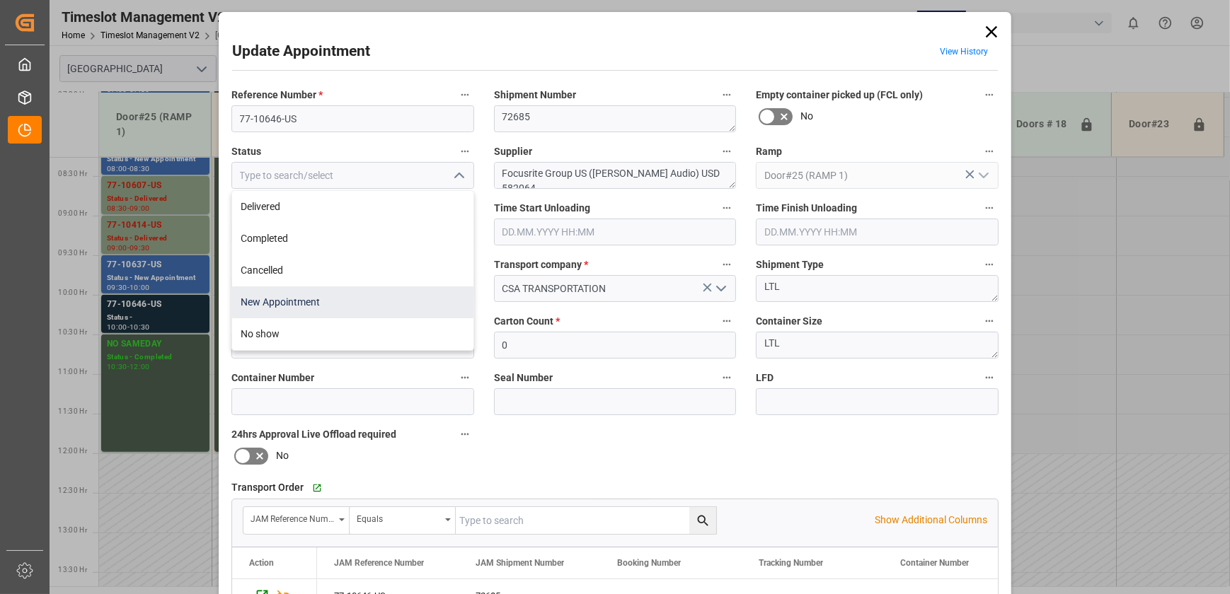
click at [388, 304] on div "New Appointment" at bounding box center [352, 303] width 241 height 32
type input "New Appointment"
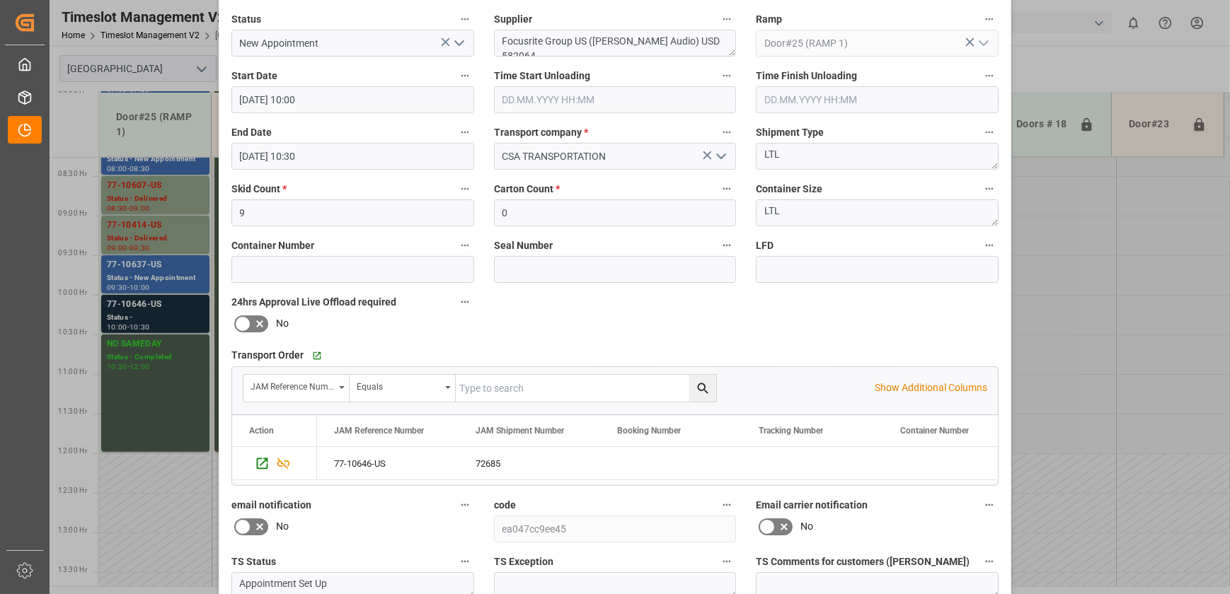
scroll to position [0, 0]
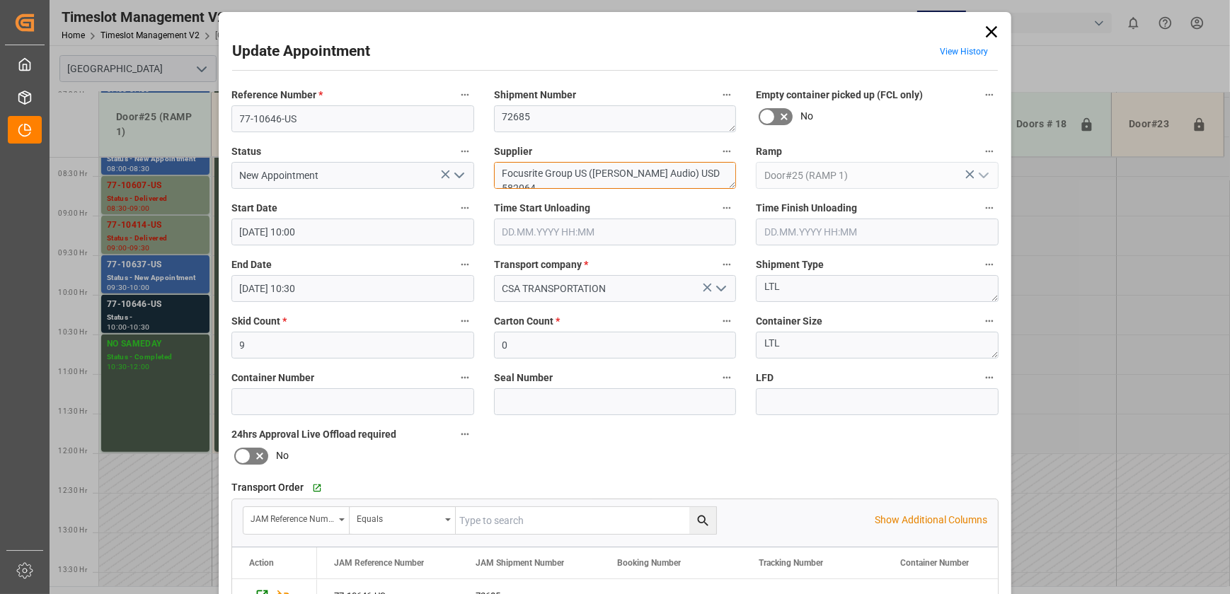
drag, startPoint x: 717, startPoint y: 173, endPoint x: 573, endPoint y: 184, distance: 144.7
click at [573, 184] on textarea "Focusrite Group US ([PERSON_NAME] Audio) USD 582064" at bounding box center [615, 175] width 243 height 27
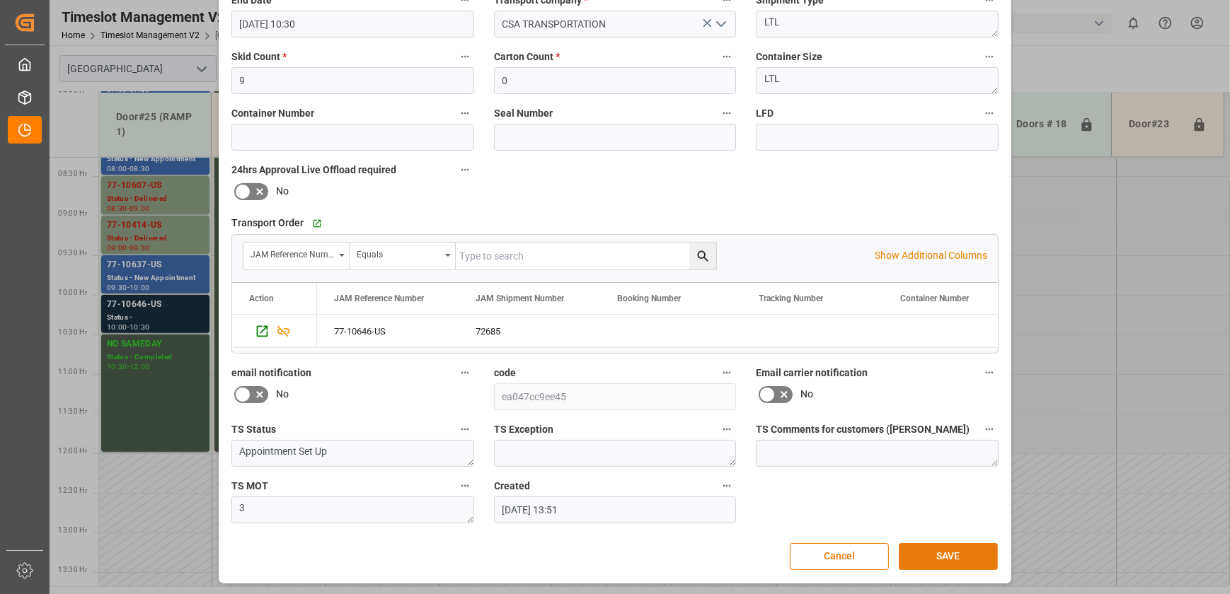
type textarea "Focusrite Group INO6(35)"
click at [934, 549] on button "SAVE" at bounding box center [947, 556] width 99 height 27
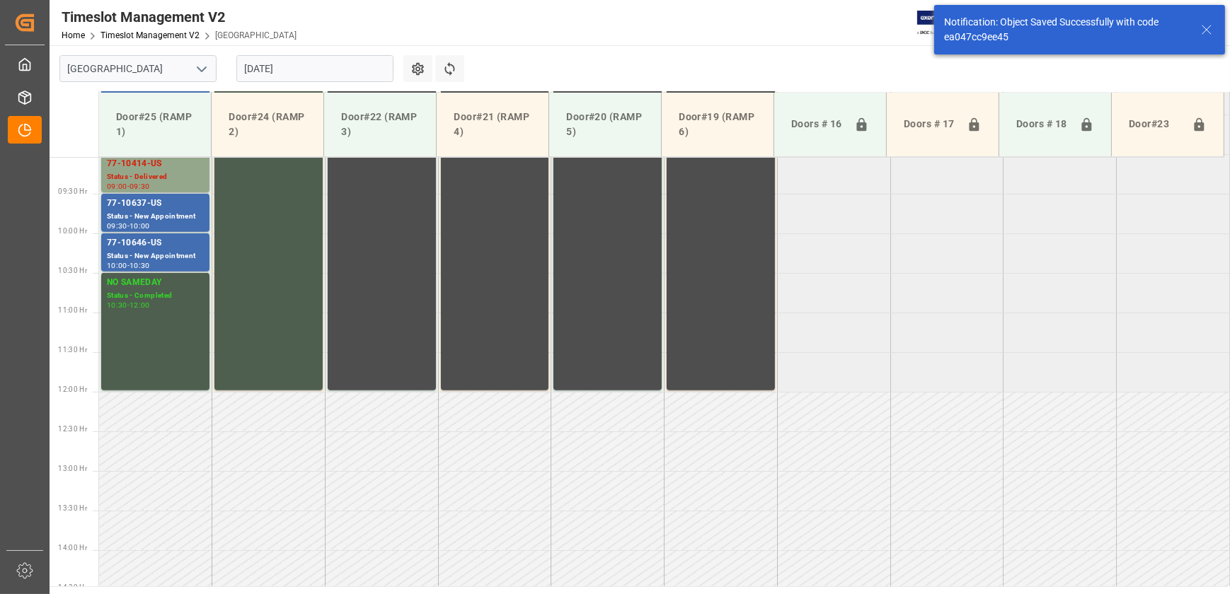
scroll to position [719, 0]
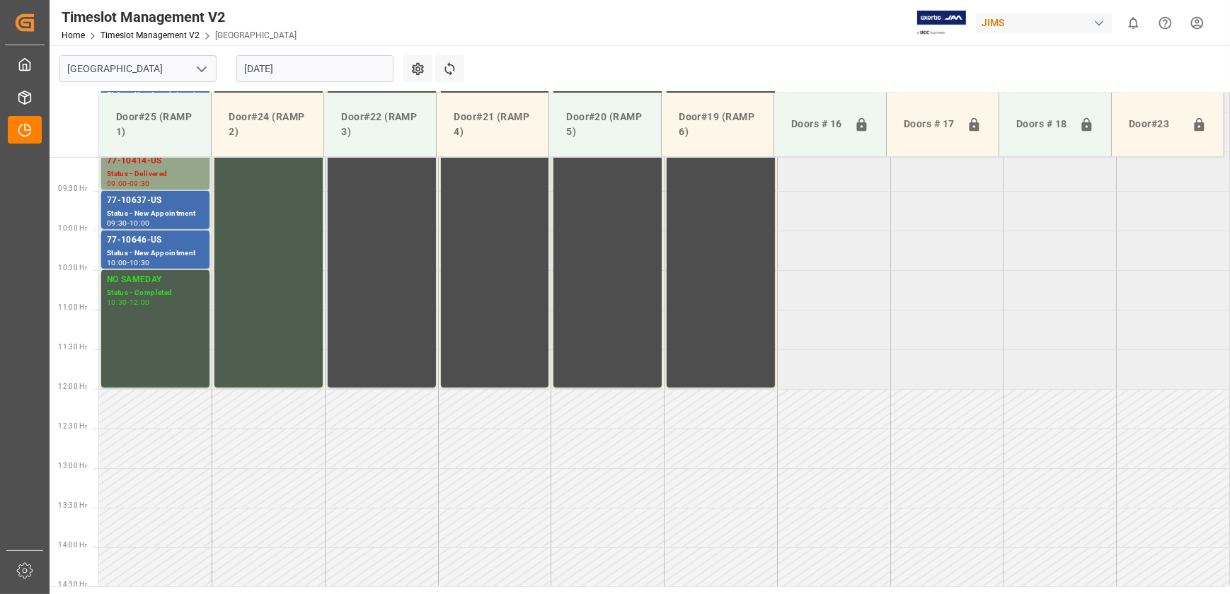
drag, startPoint x: 324, startPoint y: 509, endPoint x: 273, endPoint y: 439, distance: 87.2
click at [325, 509] on td at bounding box center [381, 528] width 113 height 40
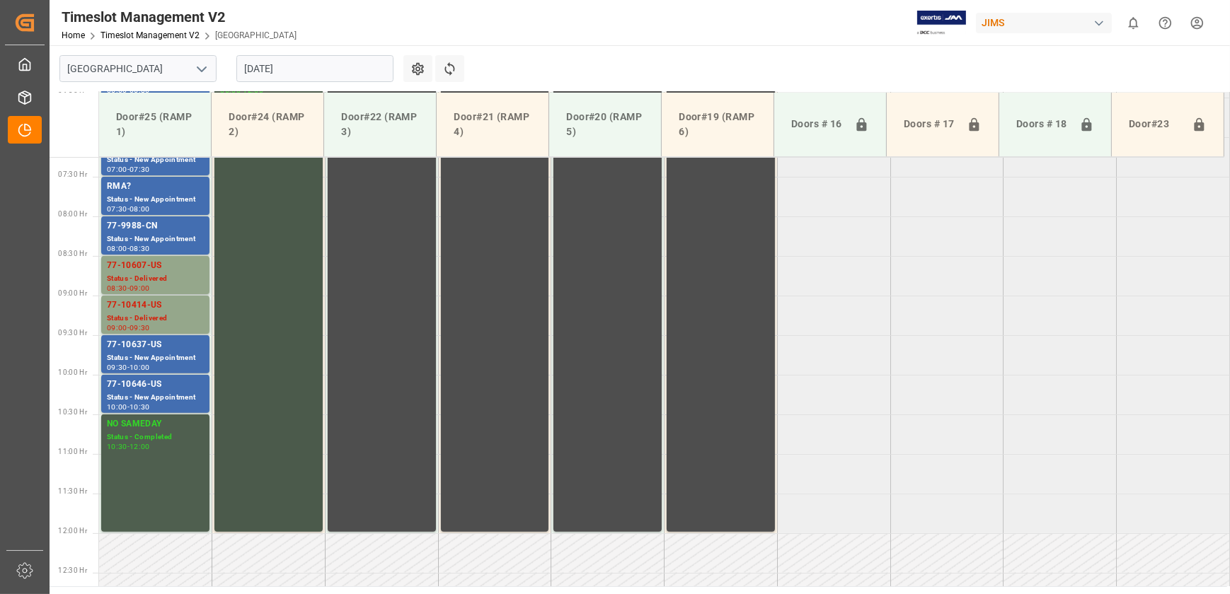
scroll to position [461, 0]
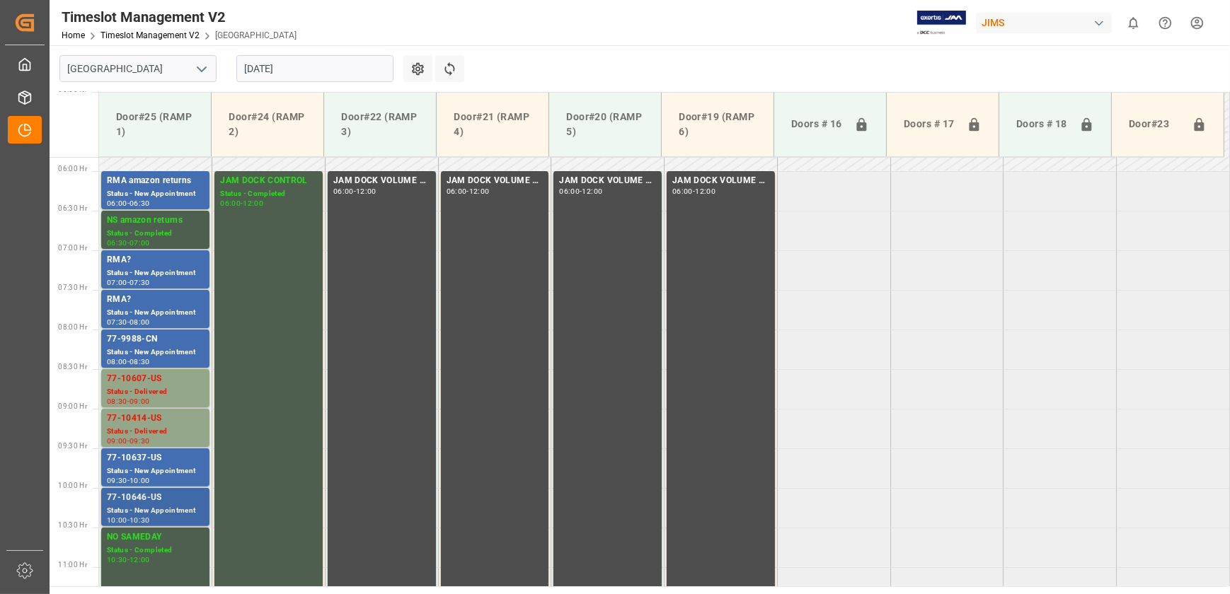
click at [162, 499] on div "77-10646-US" at bounding box center [155, 498] width 97 height 14
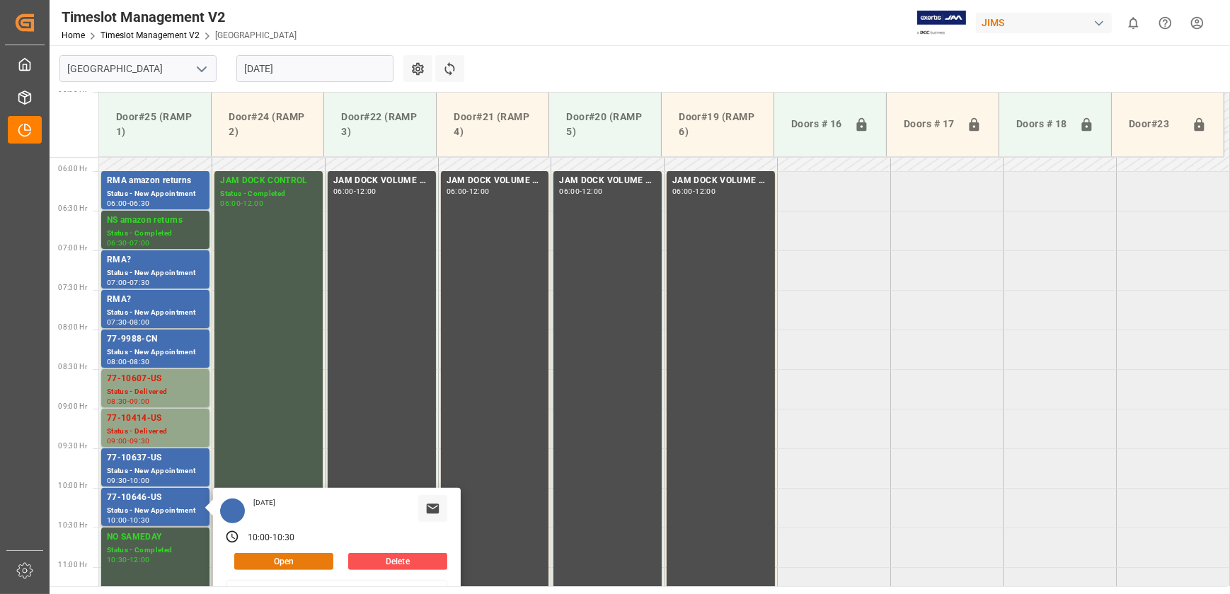
click at [282, 564] on button "Open" at bounding box center [283, 561] width 99 height 17
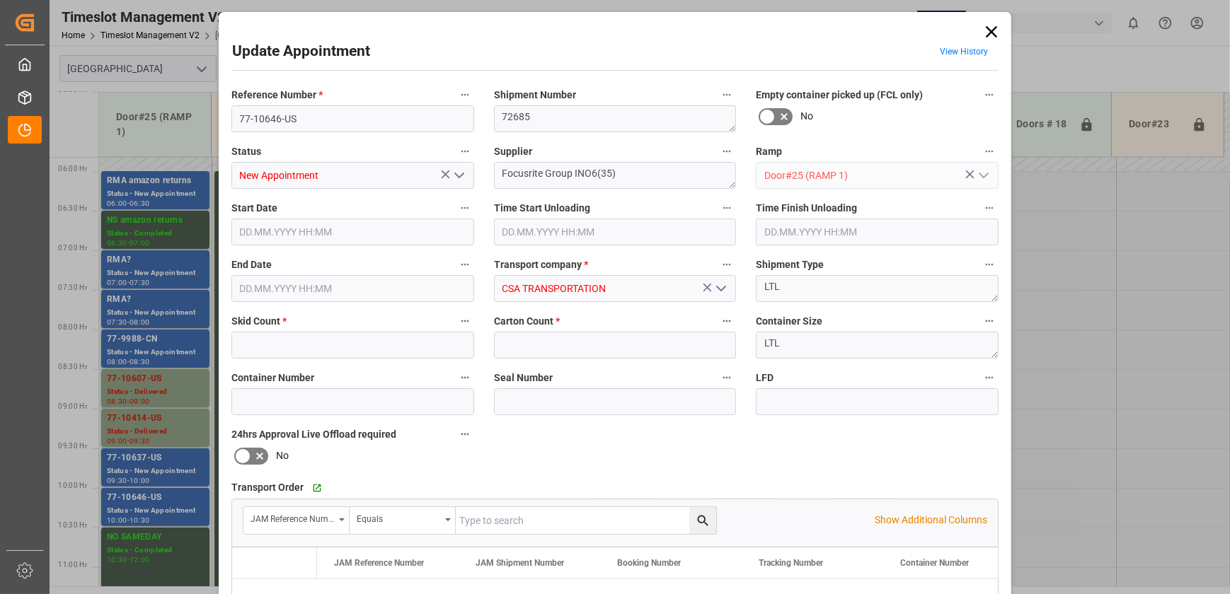
type input "9"
type input "0"
type input "[DATE] 10:00"
type input "[DATE] 10:30"
type input "[DATE] 13:51"
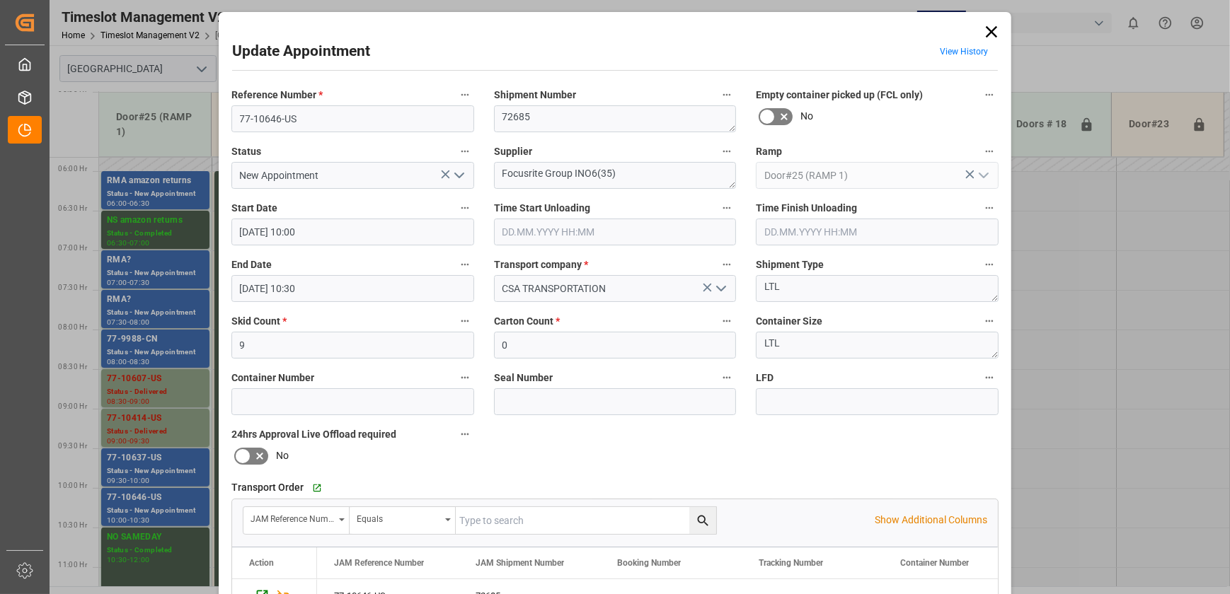
click at [461, 175] on icon "open menu" at bounding box center [459, 175] width 17 height 17
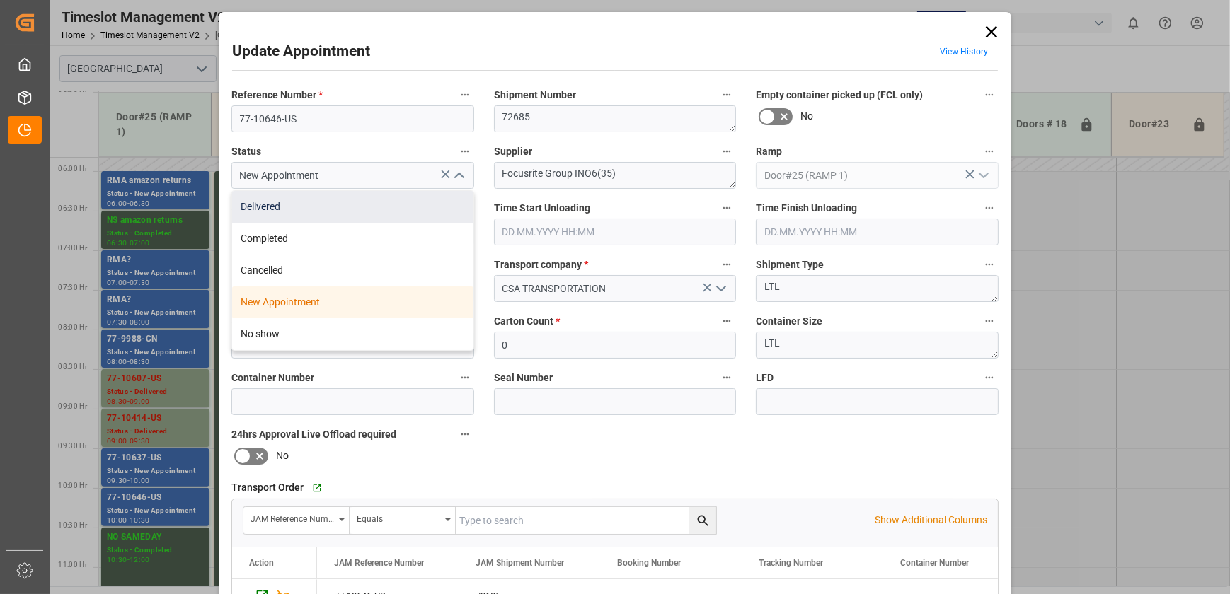
click at [417, 202] on div "Delivered" at bounding box center [352, 207] width 241 height 32
type input "Delivered"
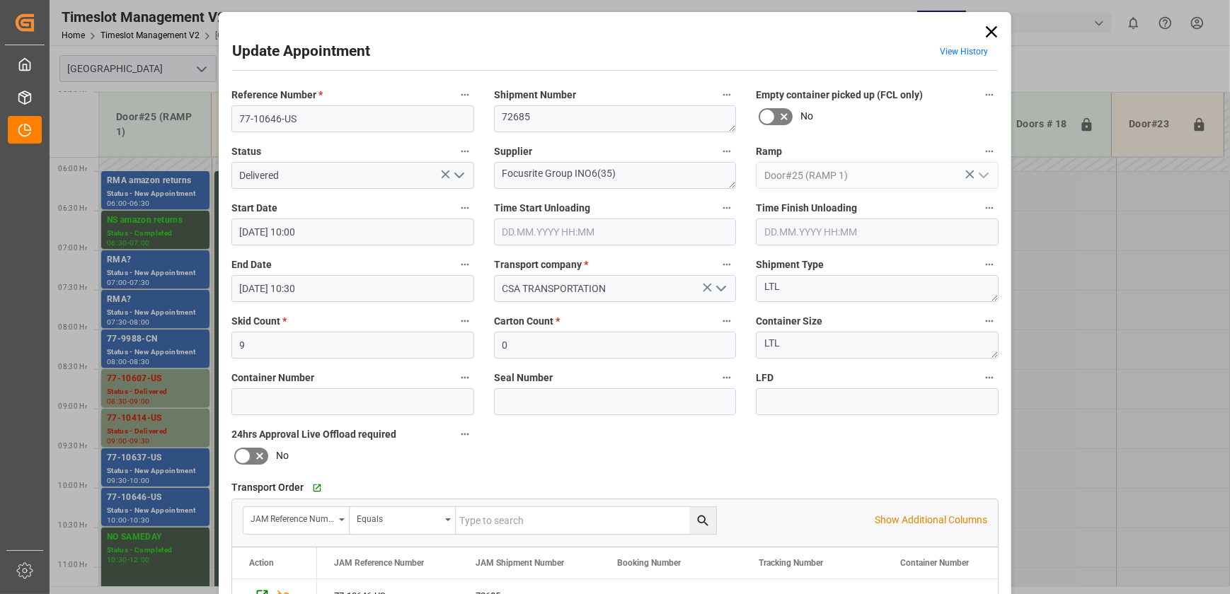
click at [591, 234] on input "text" at bounding box center [615, 232] width 243 height 27
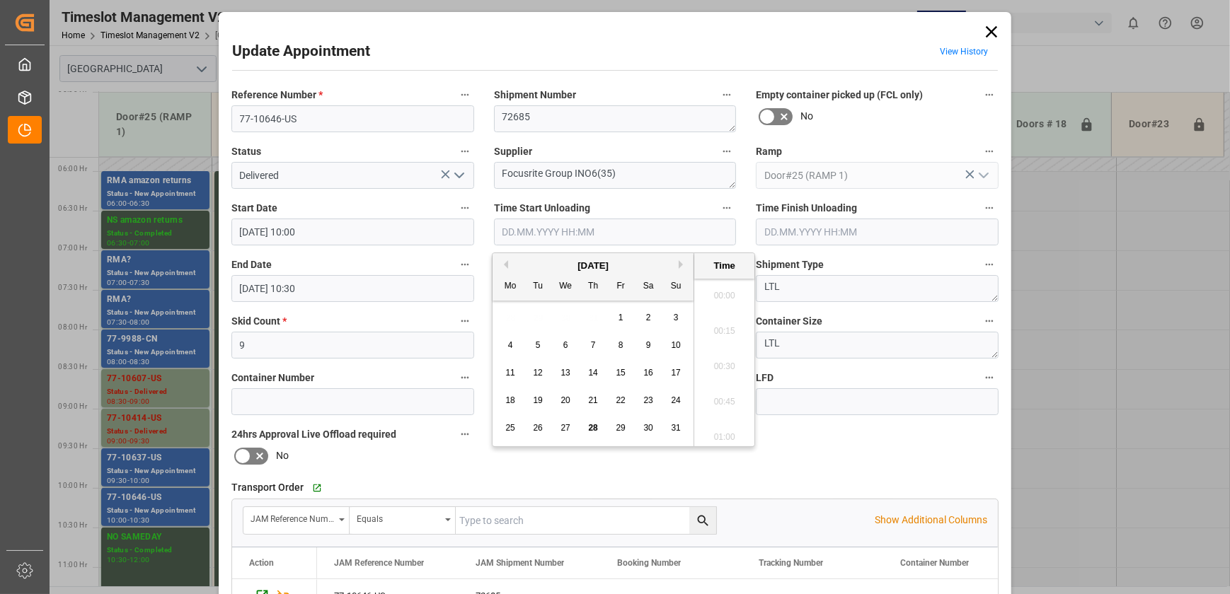
scroll to position [1313, 0]
drag, startPoint x: 589, startPoint y: 431, endPoint x: 608, endPoint y: 420, distance: 22.5
click at [588, 431] on span "28" at bounding box center [592, 428] width 9 height 10
click at [723, 405] on li "10:00" at bounding box center [724, 398] width 60 height 35
type input "[DATE] 10:00"
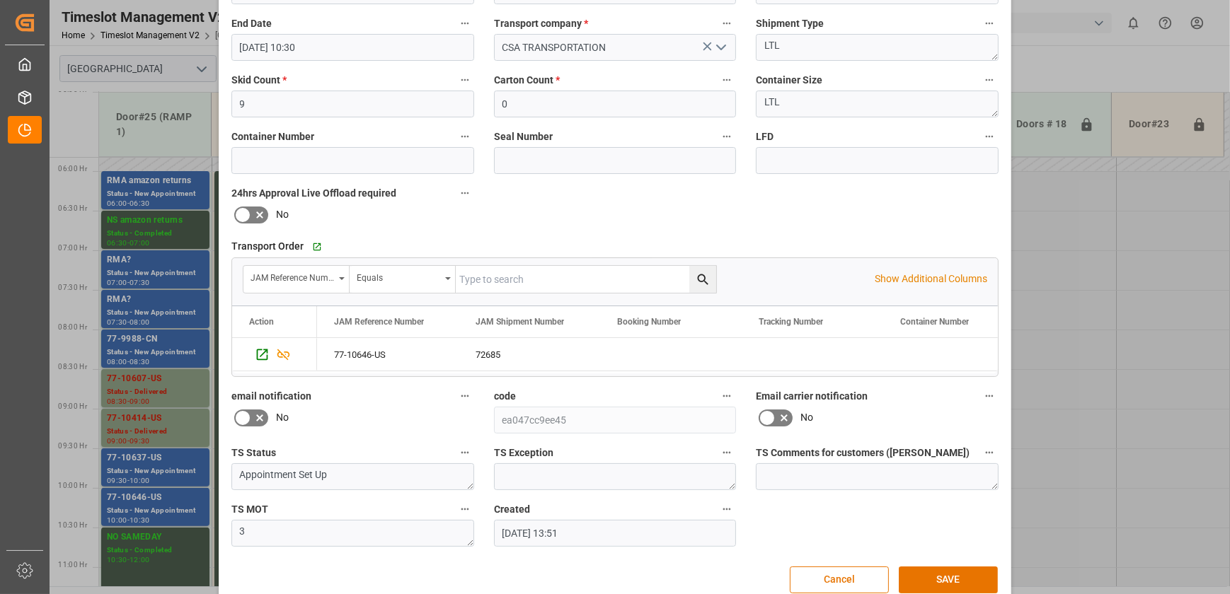
scroll to position [265, 0]
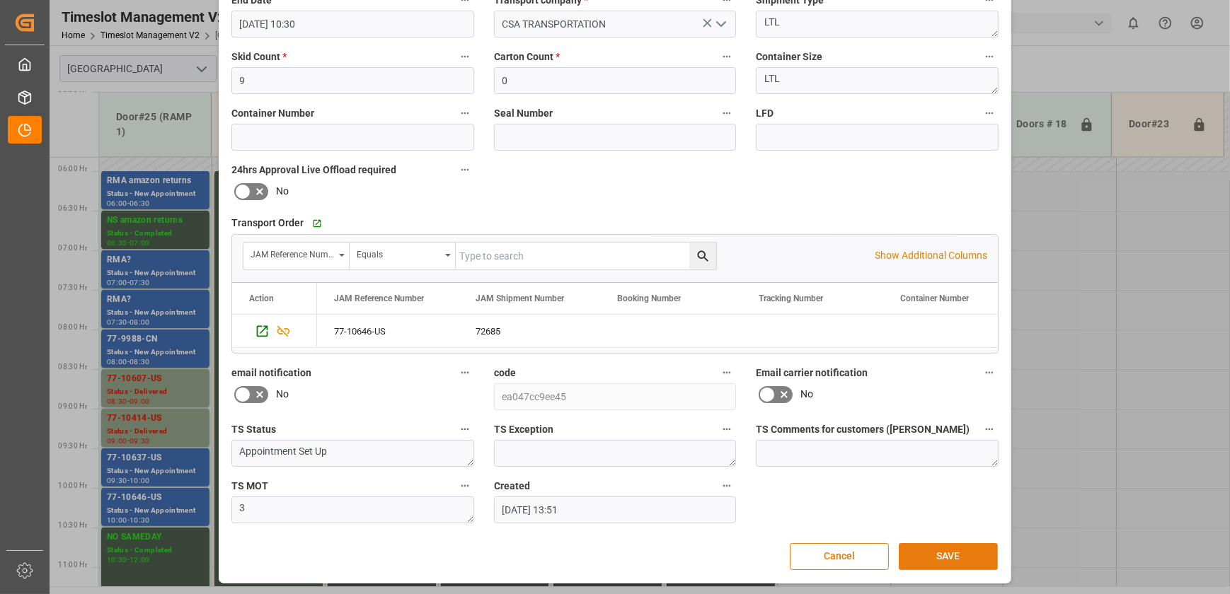
click at [958, 549] on button "SAVE" at bounding box center [947, 556] width 99 height 27
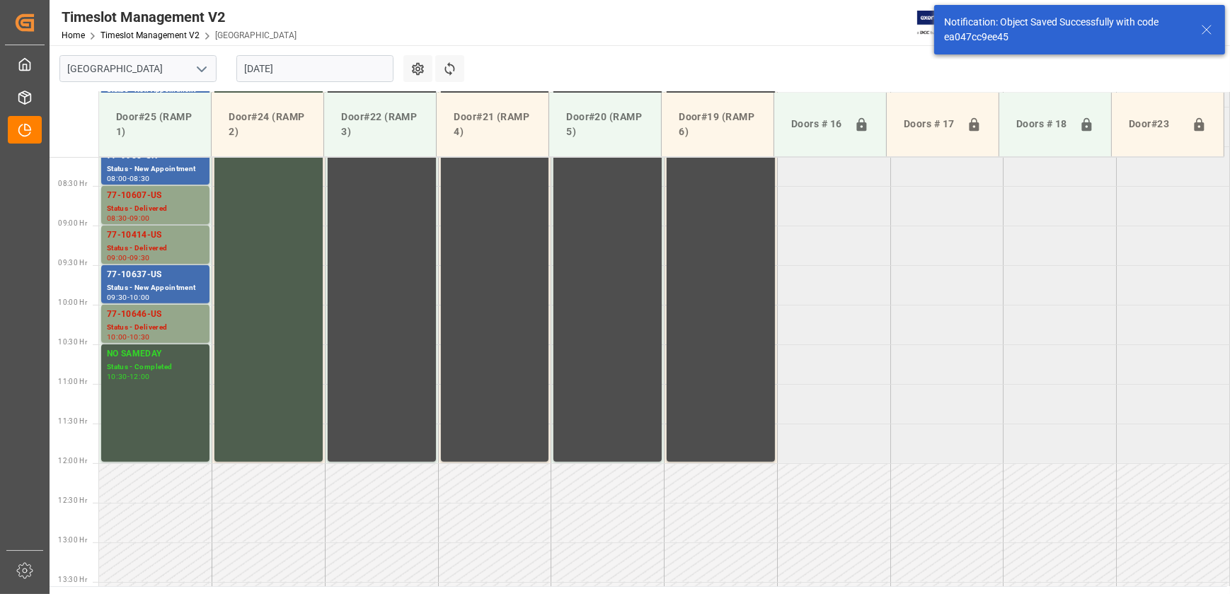
scroll to position [719, 0]
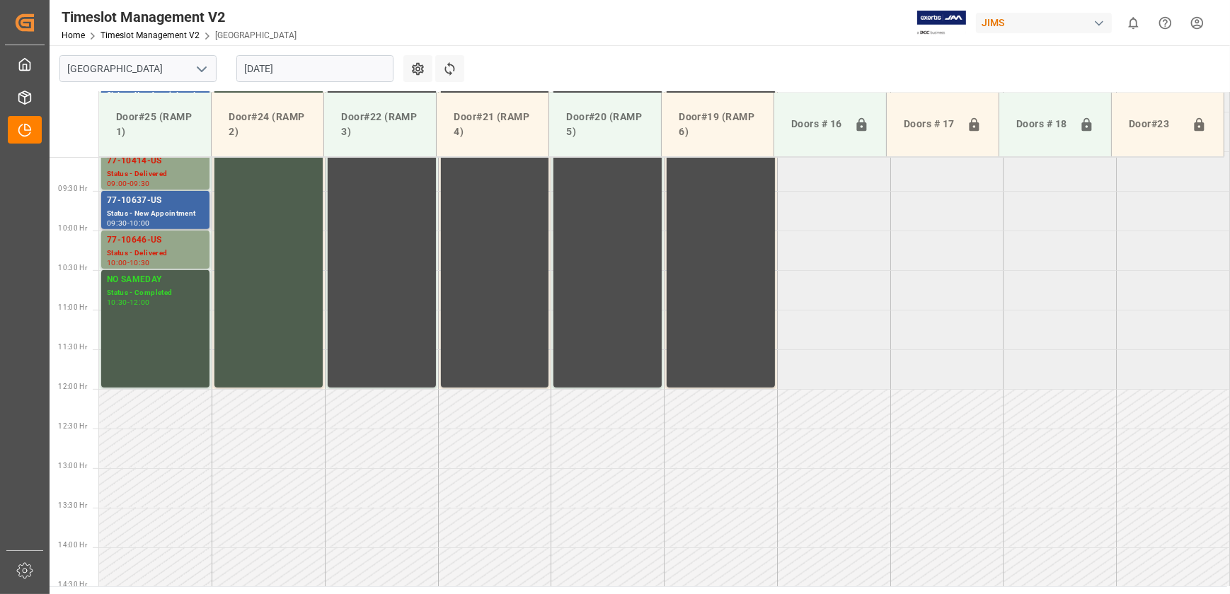
click at [146, 200] on div "77-10637-US" at bounding box center [155, 201] width 97 height 14
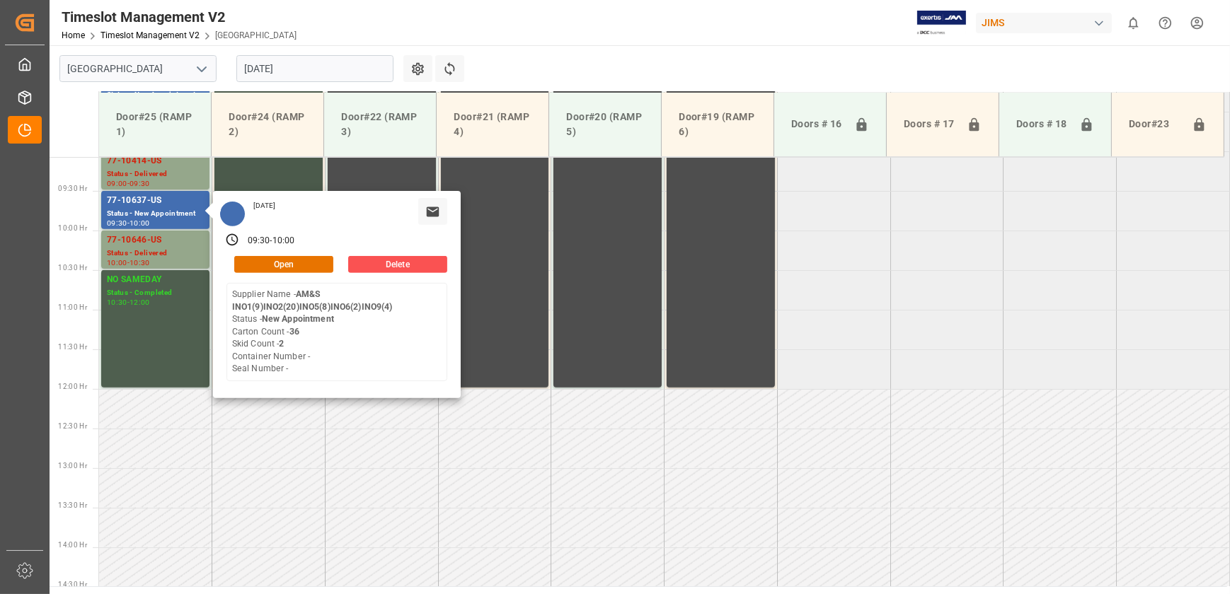
scroll to position [461, 0]
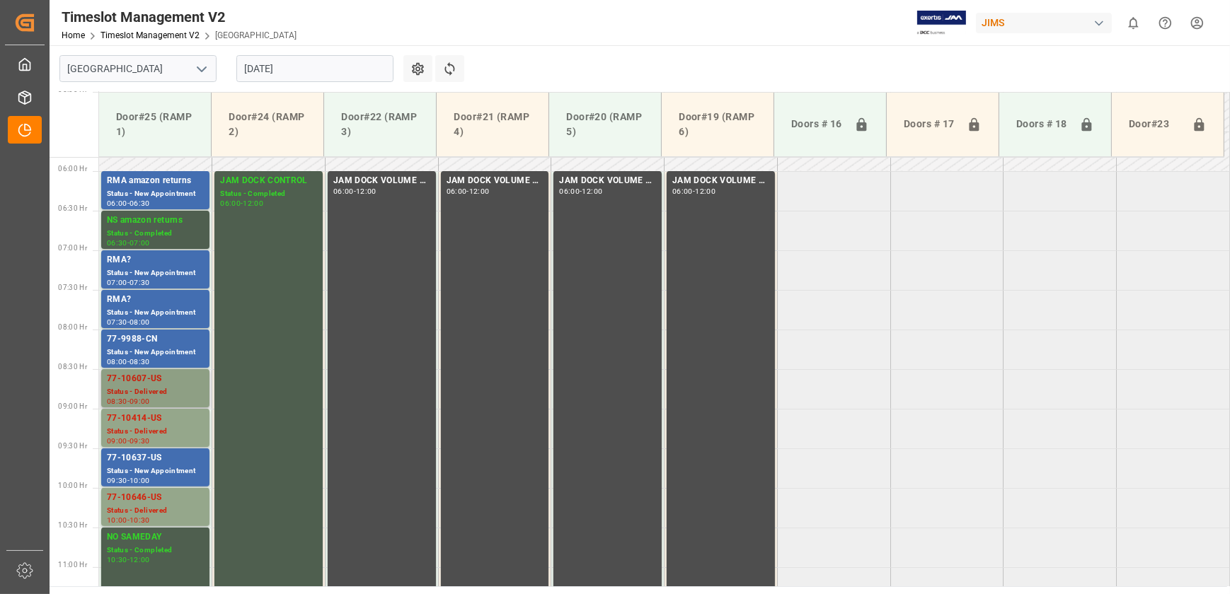
click at [149, 386] on div "Status - Delivered" at bounding box center [155, 392] width 97 height 12
click at [166, 467] on div "Status - New Appointment" at bounding box center [155, 472] width 97 height 12
click at [151, 352] on div "Status - New Appointment" at bounding box center [155, 353] width 97 height 12
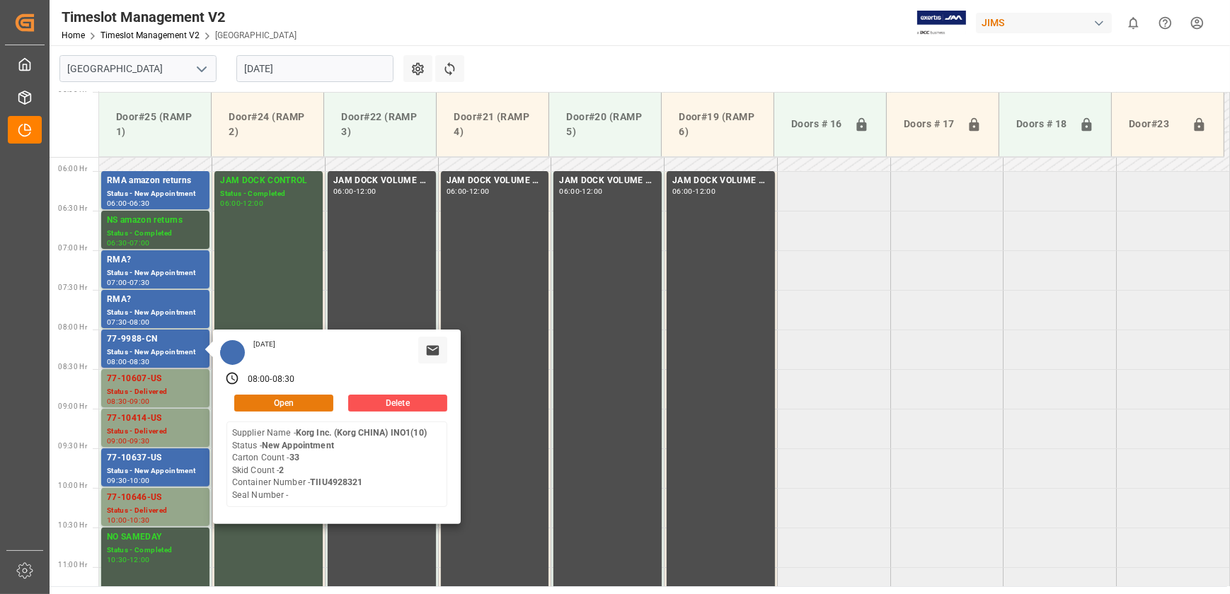
click at [314, 399] on button "Open" at bounding box center [283, 403] width 99 height 17
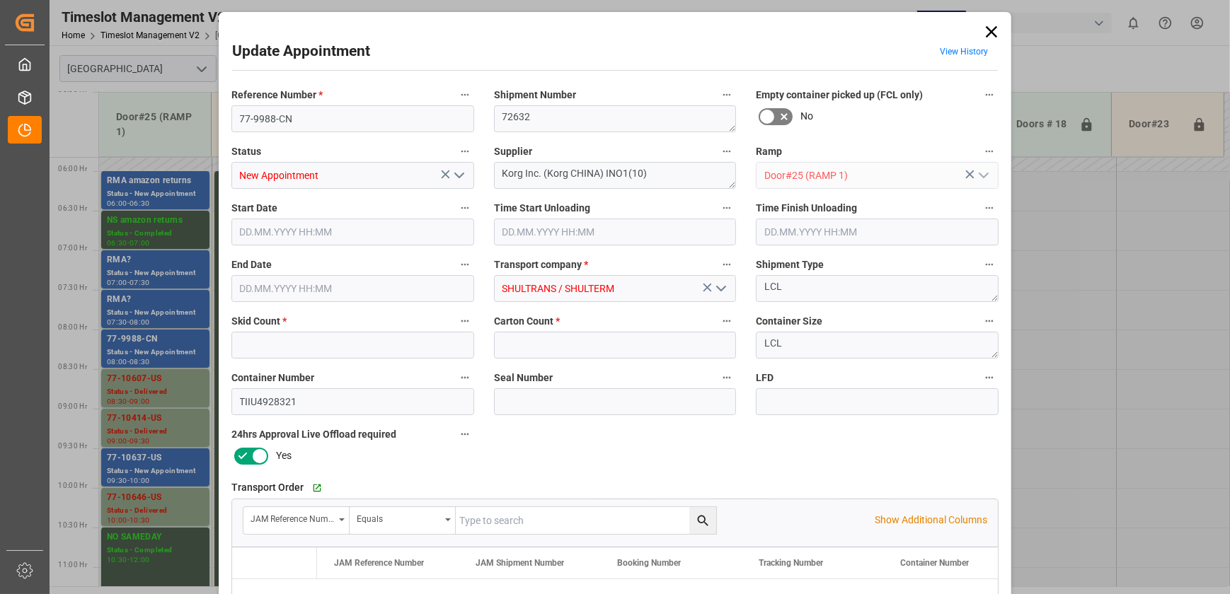
type input "2"
type input "33"
type input "[DATE] 08:00"
type input "[DATE] 08:30"
type input "[DATE] 14:00"
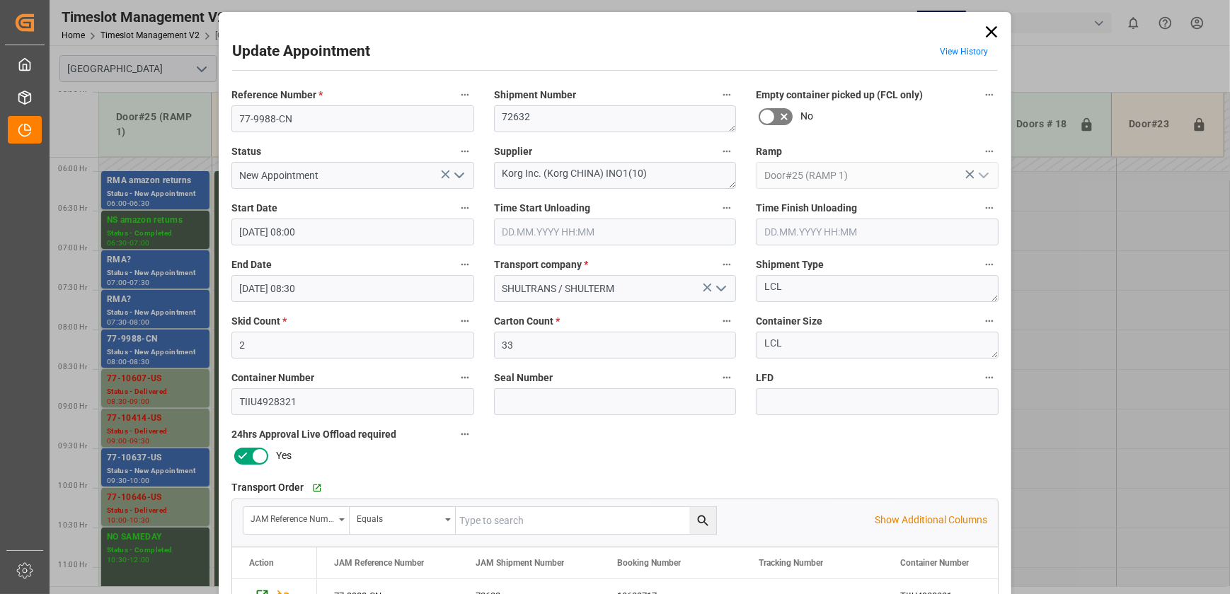
click at [461, 178] on icon "open menu" at bounding box center [459, 175] width 17 height 17
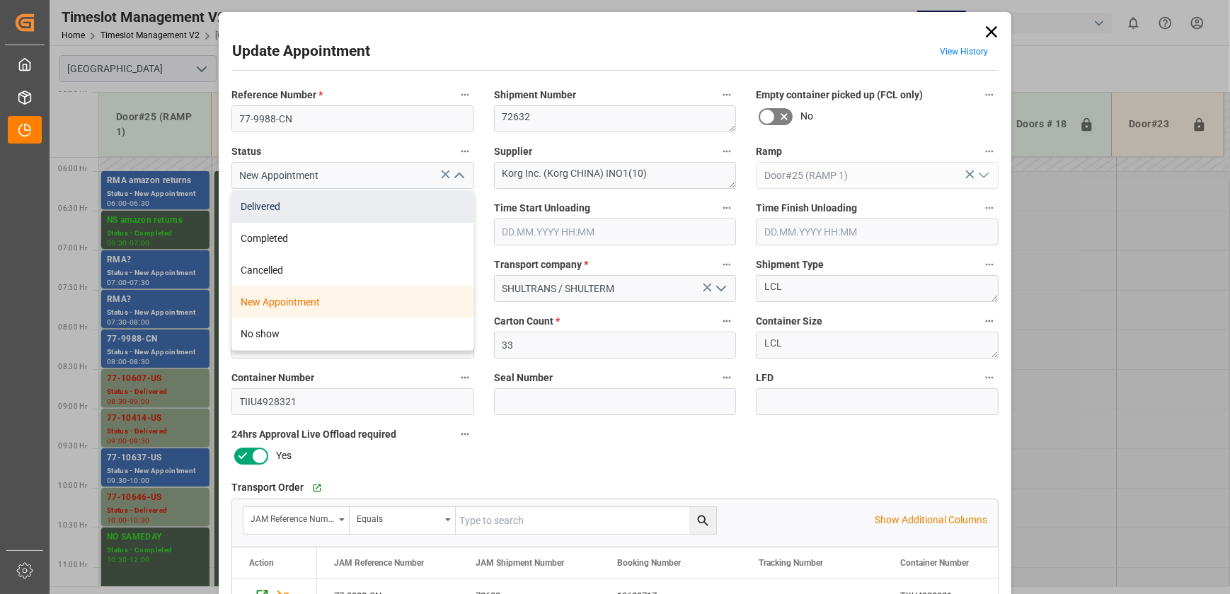
click at [403, 196] on div "Delivered" at bounding box center [352, 207] width 241 height 32
type input "Delivered"
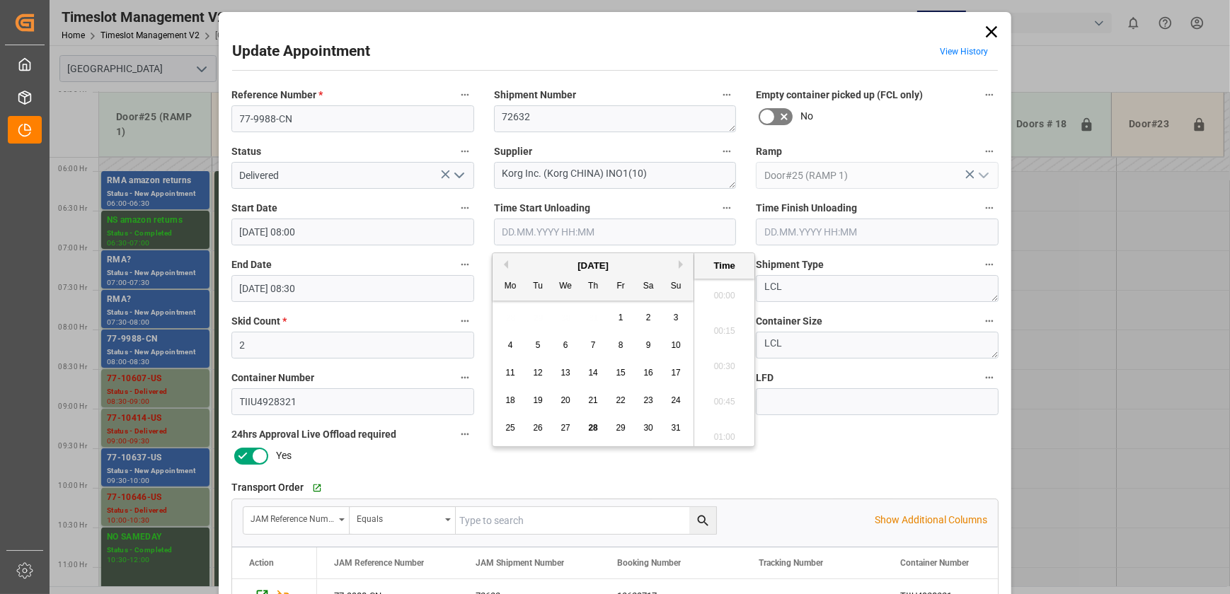
click at [557, 231] on input "text" at bounding box center [615, 232] width 243 height 27
click at [593, 429] on span "28" at bounding box center [592, 428] width 9 height 10
type input "[DATE] 00:00"
click at [862, 451] on div "Reference Number * 77-9988-CN Shipment Number 72632 Empty container picked up (…" at bounding box center [614, 437] width 787 height 712
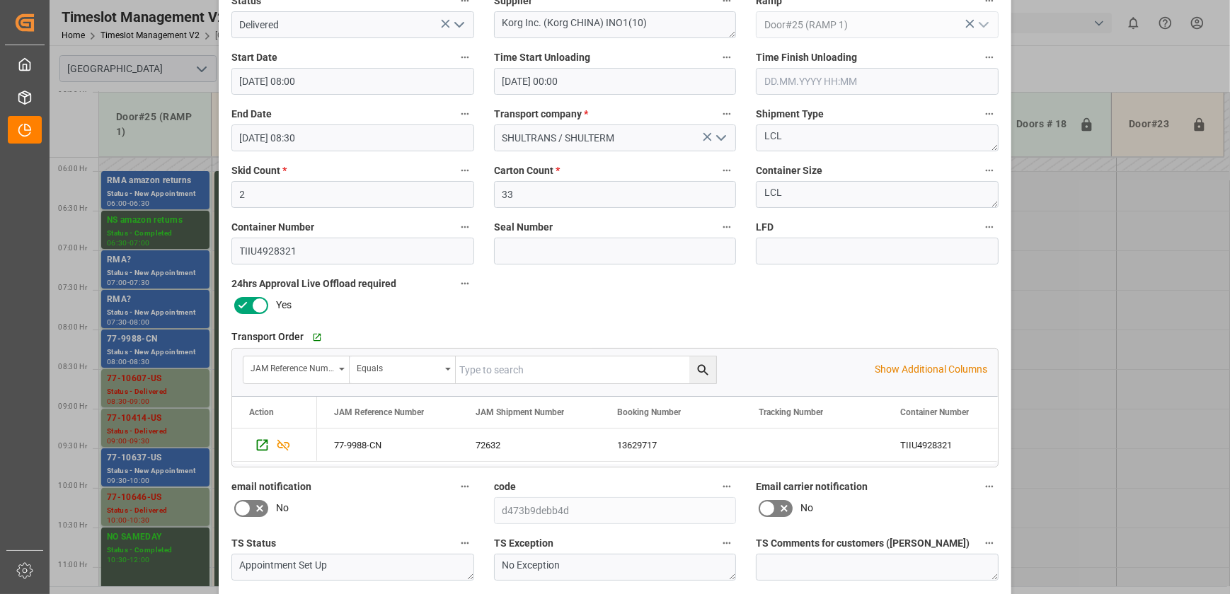
scroll to position [265, 0]
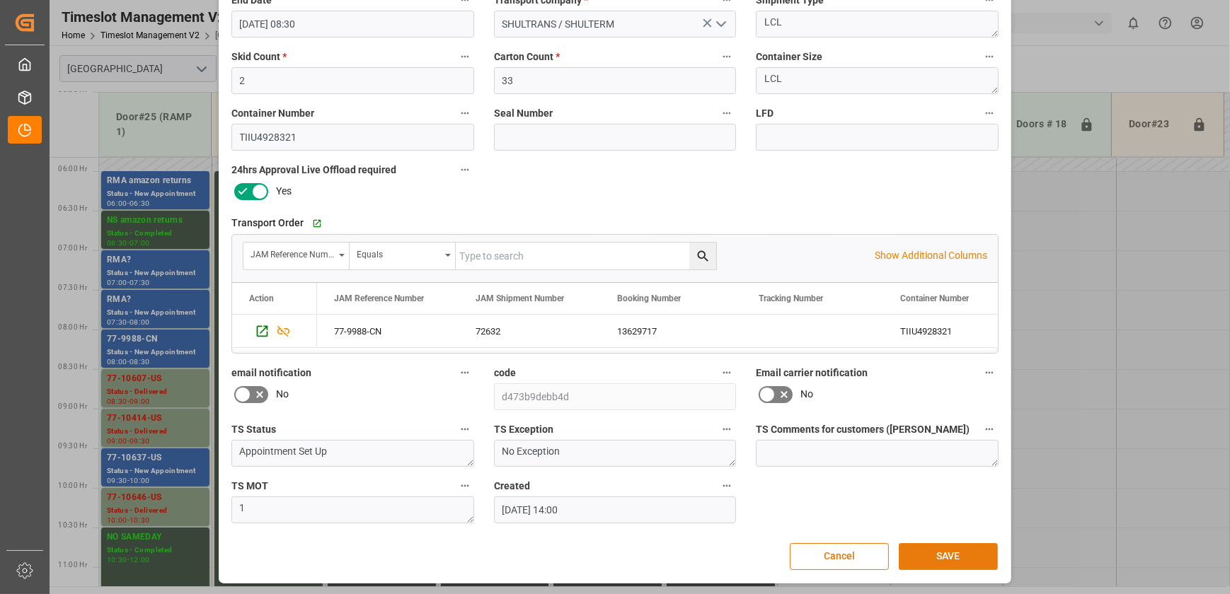
click at [980, 550] on button "SAVE" at bounding box center [947, 556] width 99 height 27
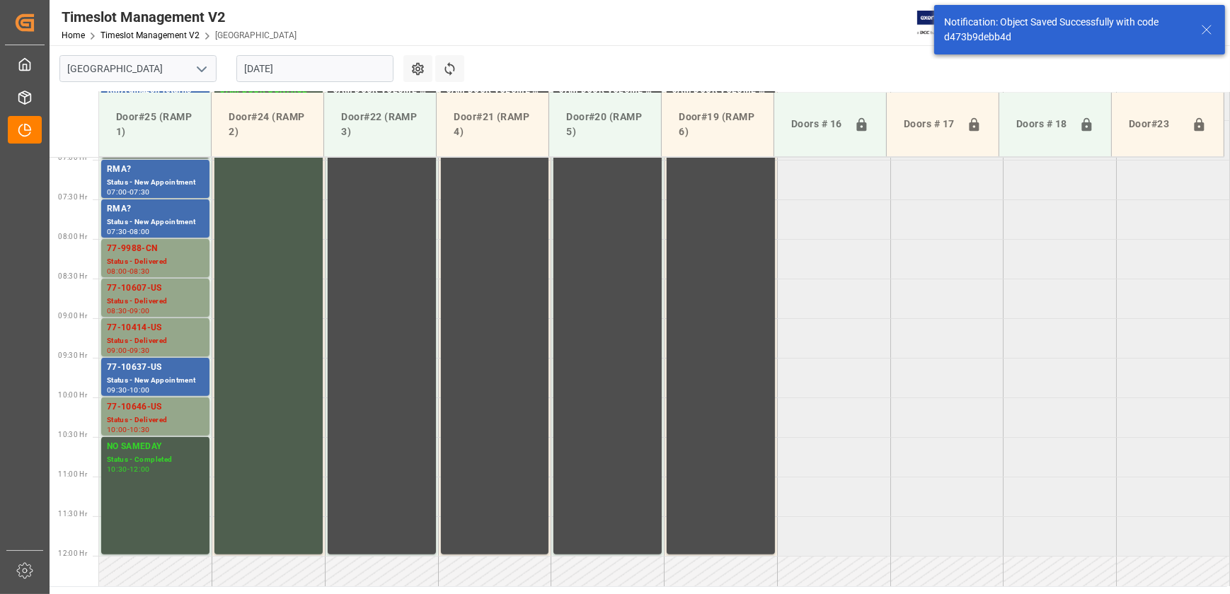
scroll to position [560, 0]
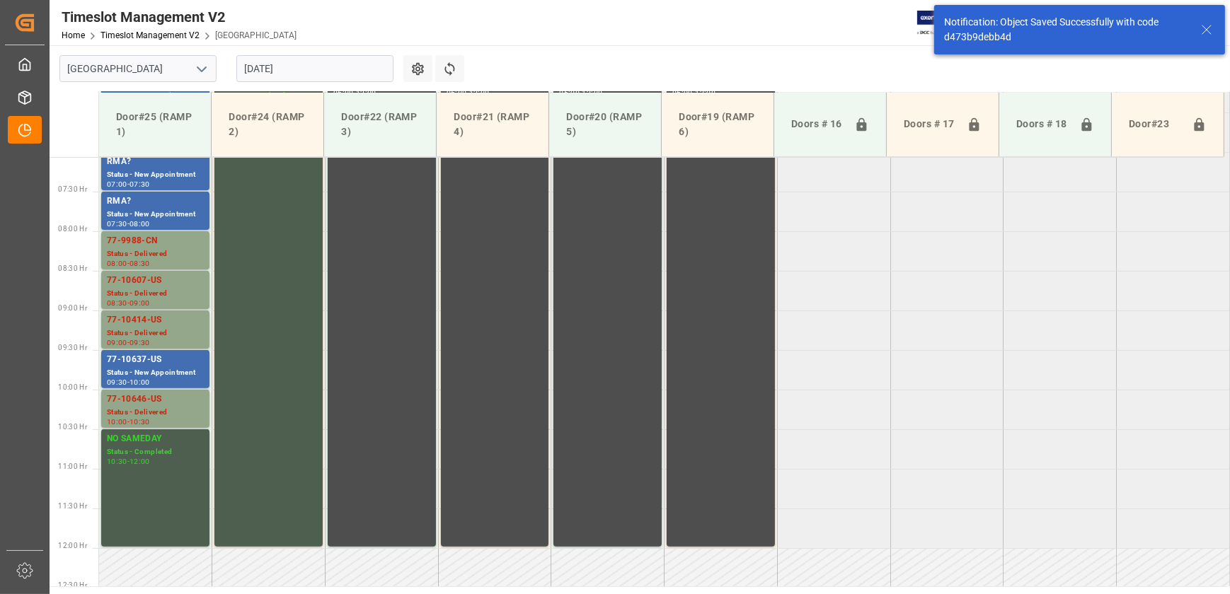
click at [955, 242] on tabel "RMA amazon returns Status - New Appointment 06:00 - 06:30 JAM DOCK CONTROL Stat…" at bounding box center [664, 548] width 1131 height 1902
